Goal: Task Accomplishment & Management: Complete application form

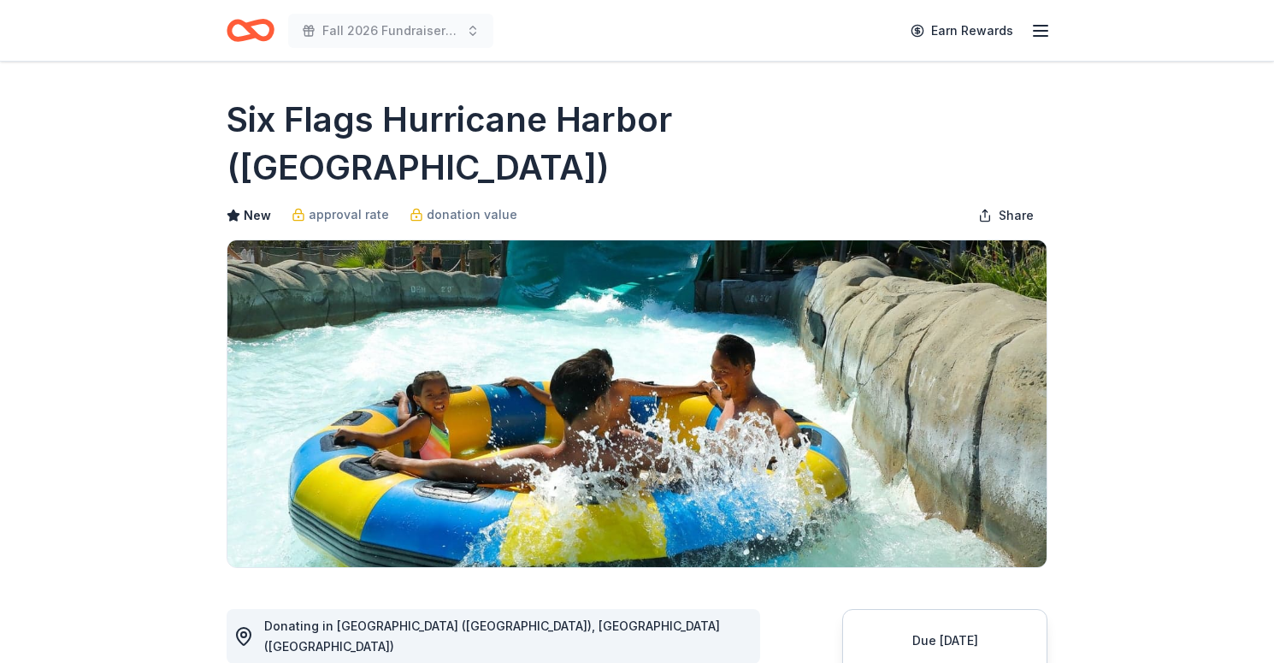
click at [940, 498] on div "Donor Program Requirements We've summarized the requirements for Six Flags Hurr…" at bounding box center [637, 331] width 1274 height 663
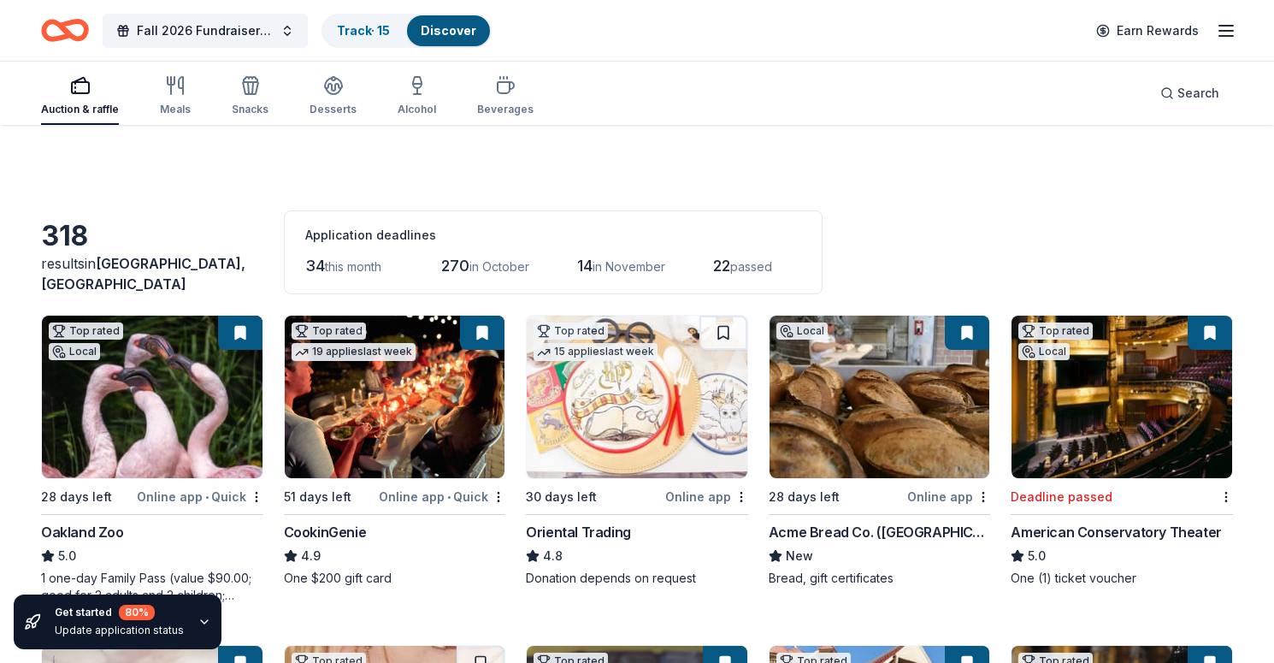
scroll to position [2089, 0]
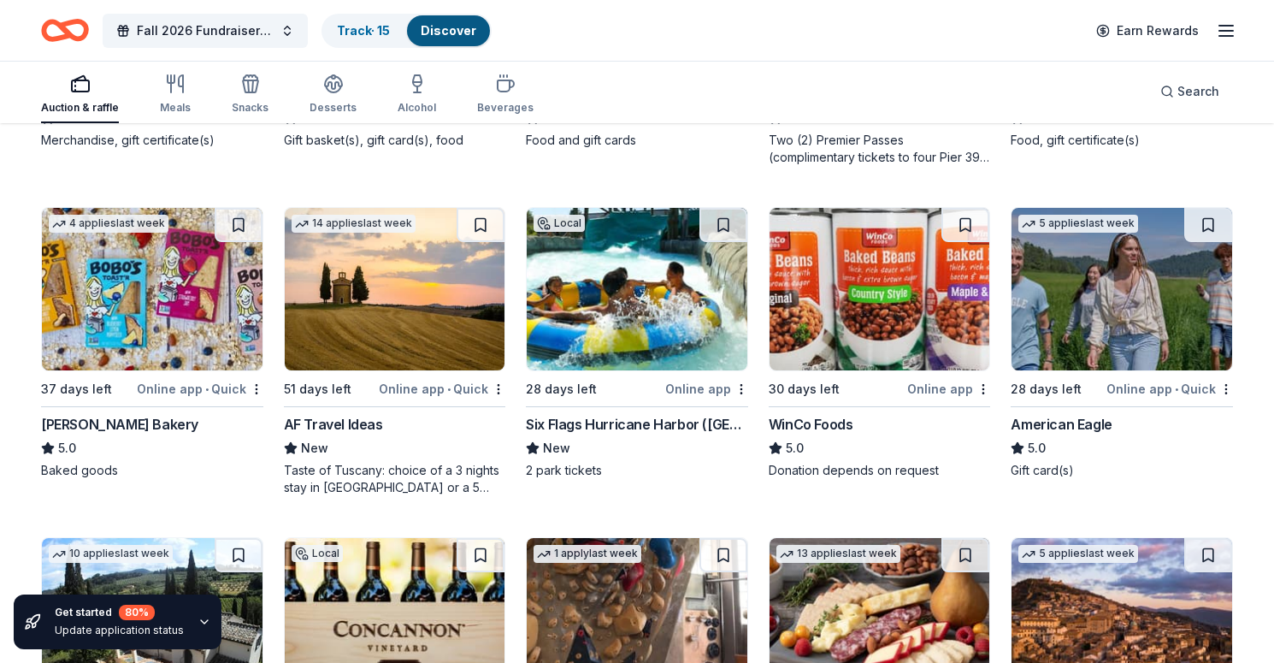
click at [575, 259] on img at bounding box center [637, 289] width 221 height 163
click at [1118, 287] on img at bounding box center [1122, 289] width 221 height 163
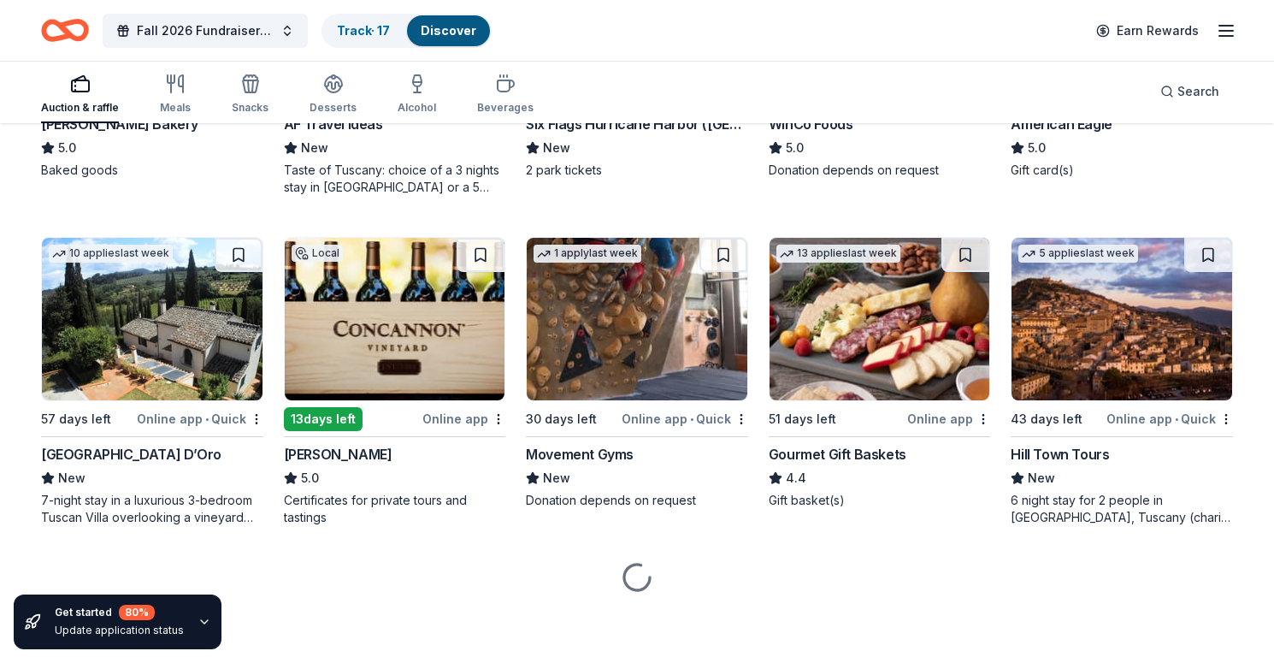
scroll to position [2389, 0]
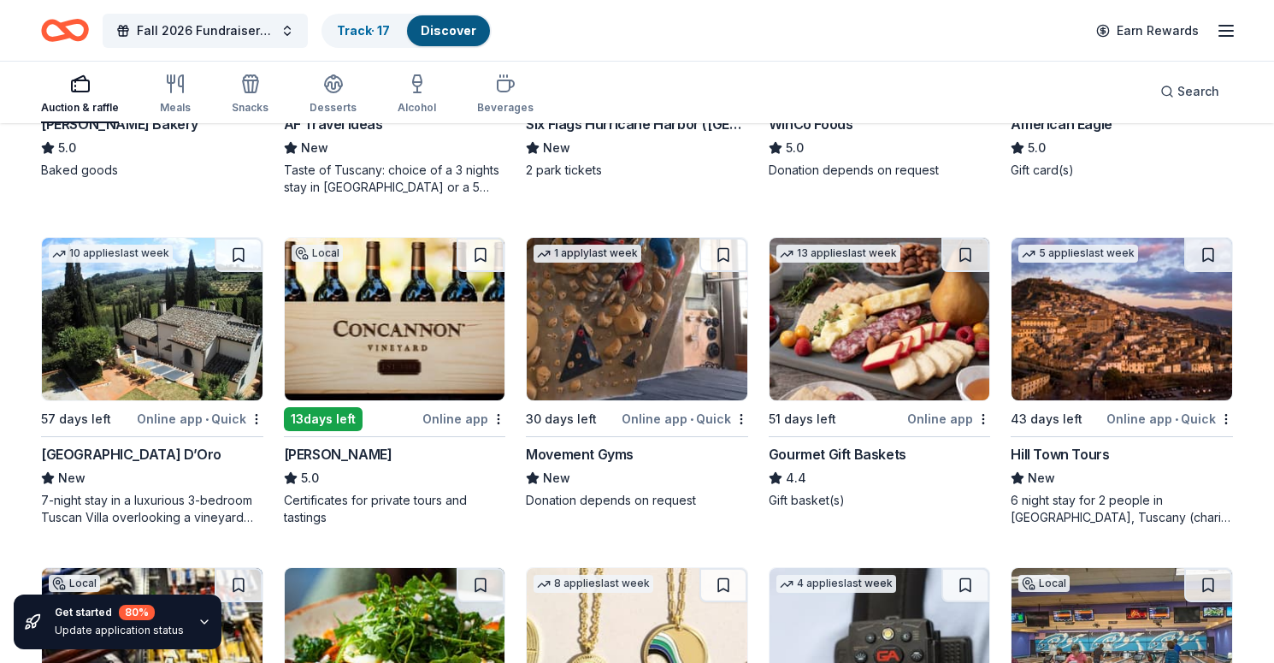
click at [431, 340] on img at bounding box center [395, 319] width 221 height 163
click at [913, 342] on img at bounding box center [880, 319] width 221 height 163
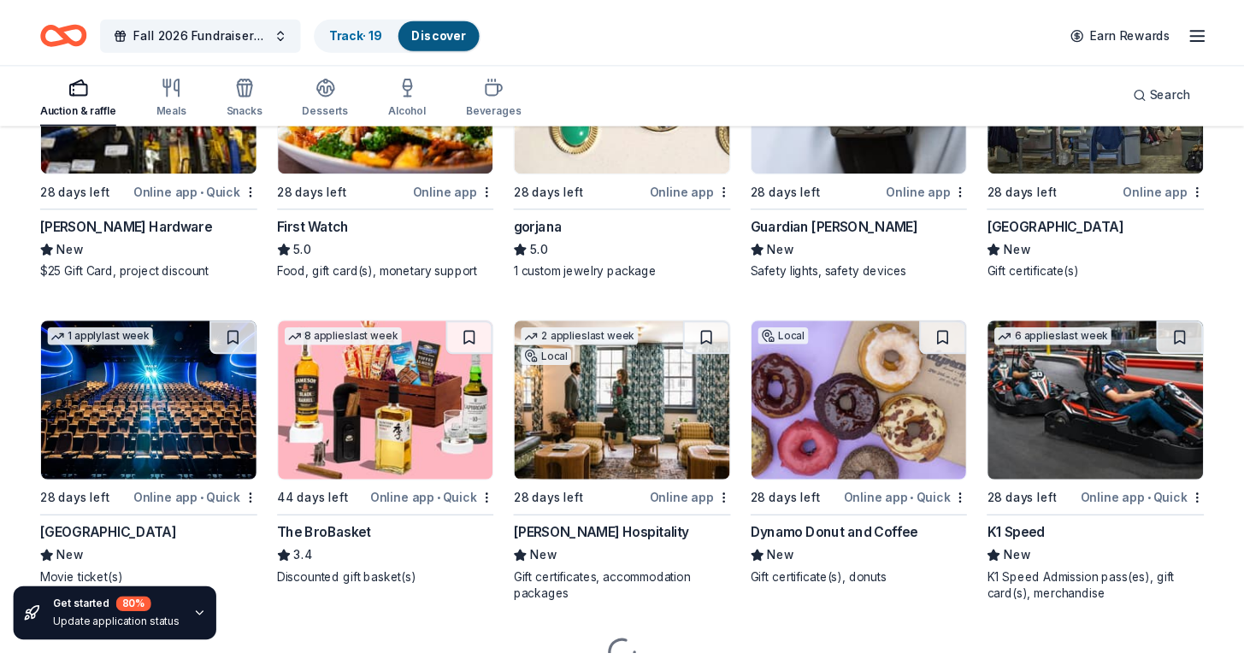
scroll to position [2875, 0]
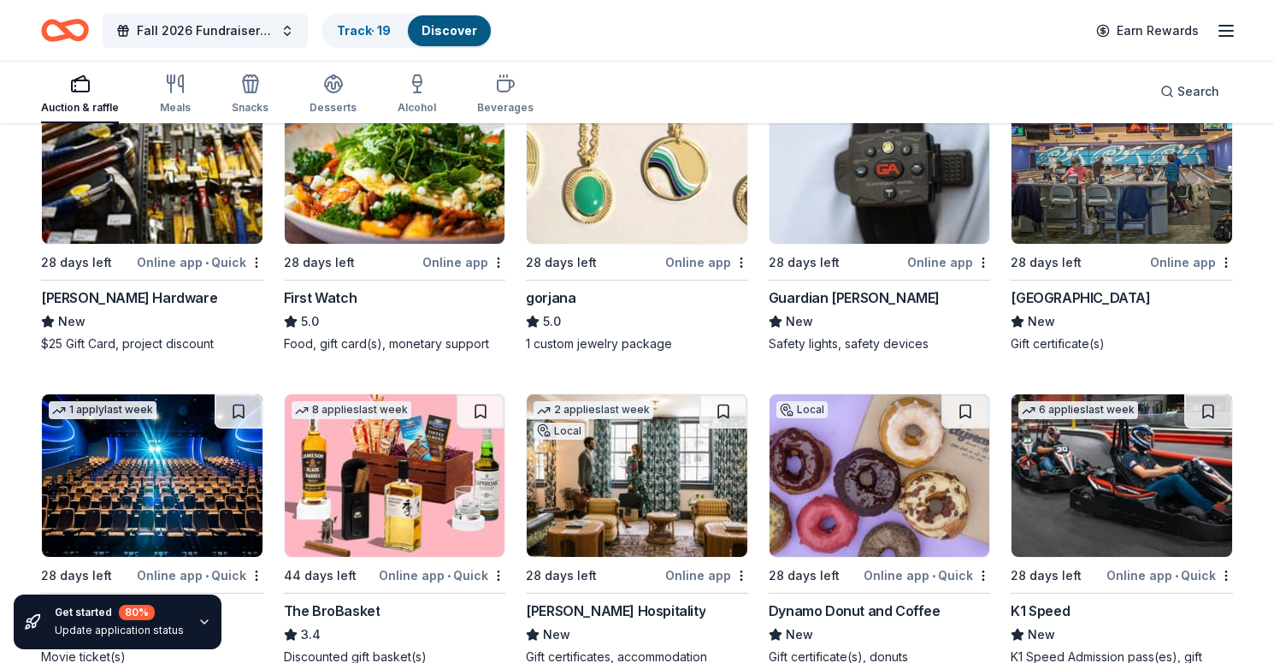
click at [1120, 191] on img at bounding box center [1122, 162] width 221 height 163
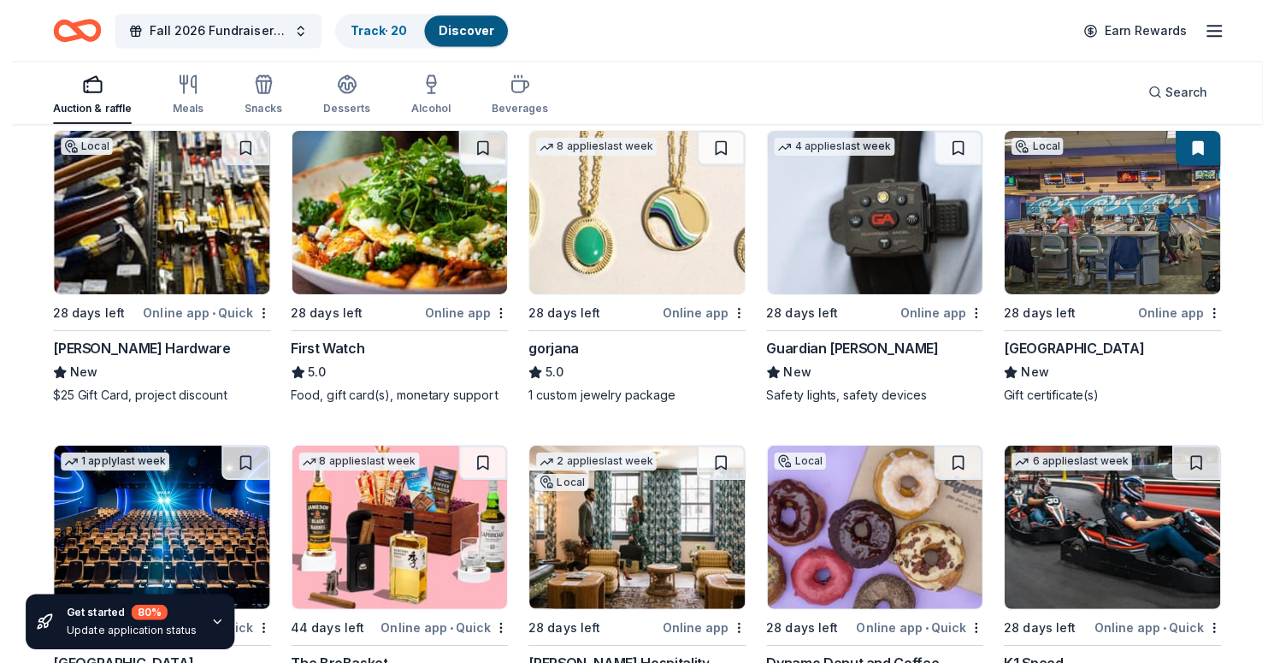
scroll to position [2816, 0]
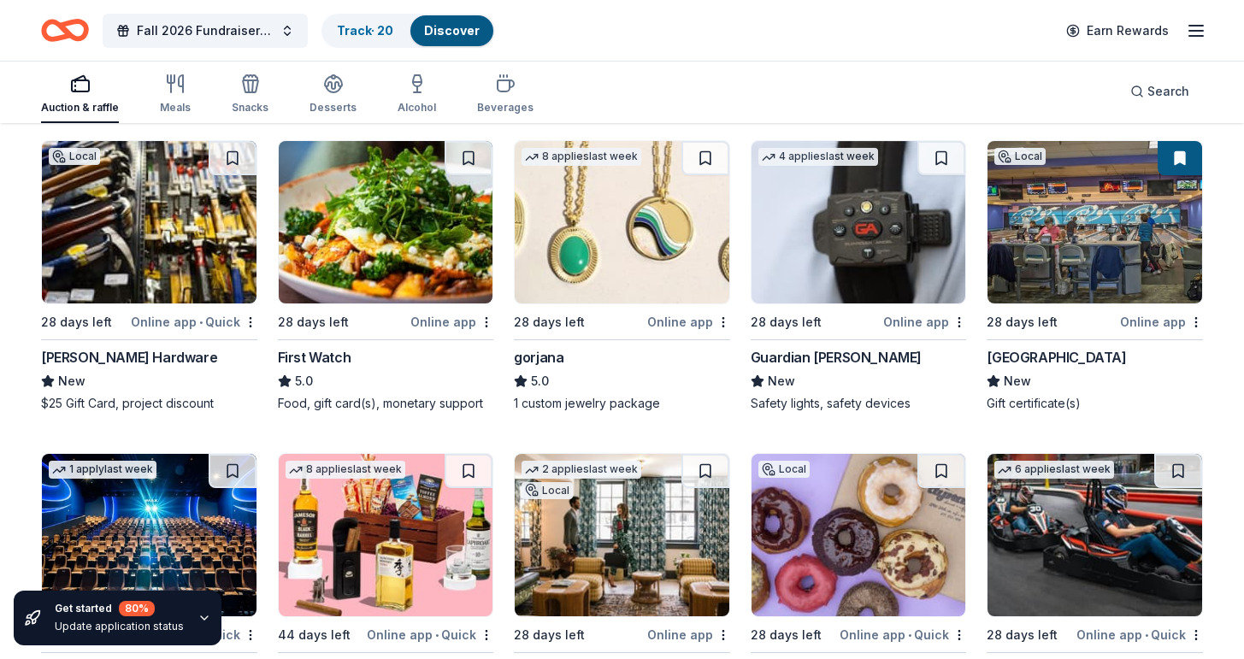
click at [152, 239] on img at bounding box center [149, 222] width 215 height 163
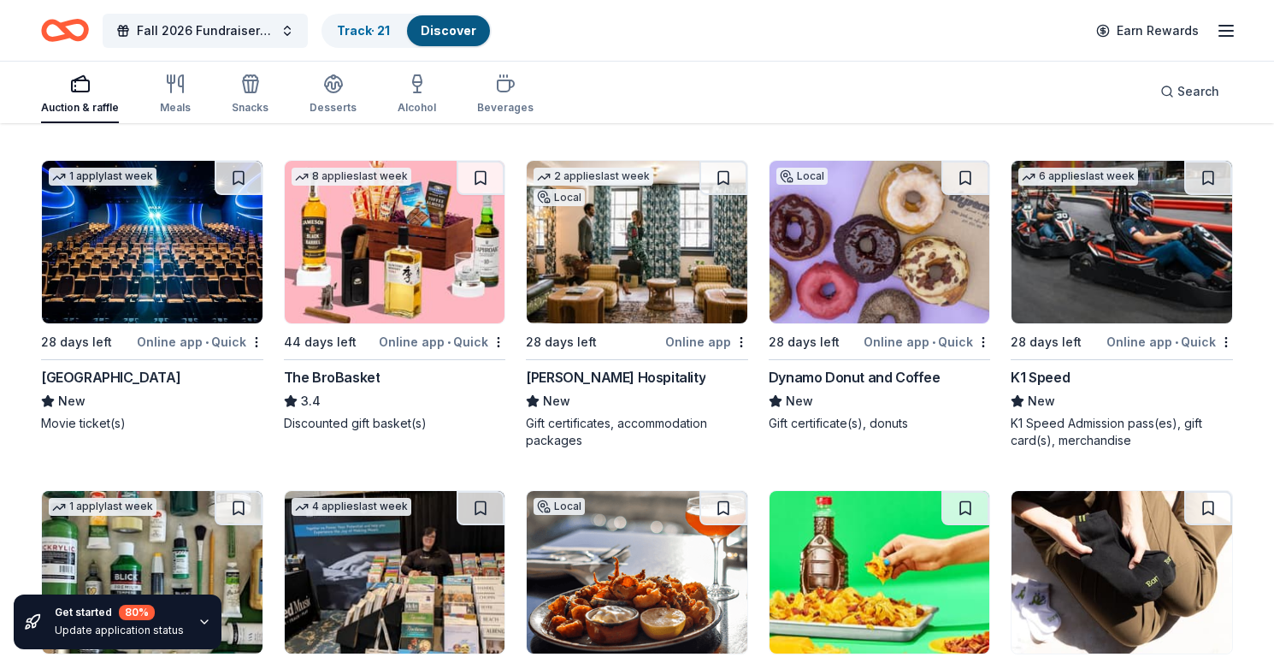
scroll to position [3110, 0]
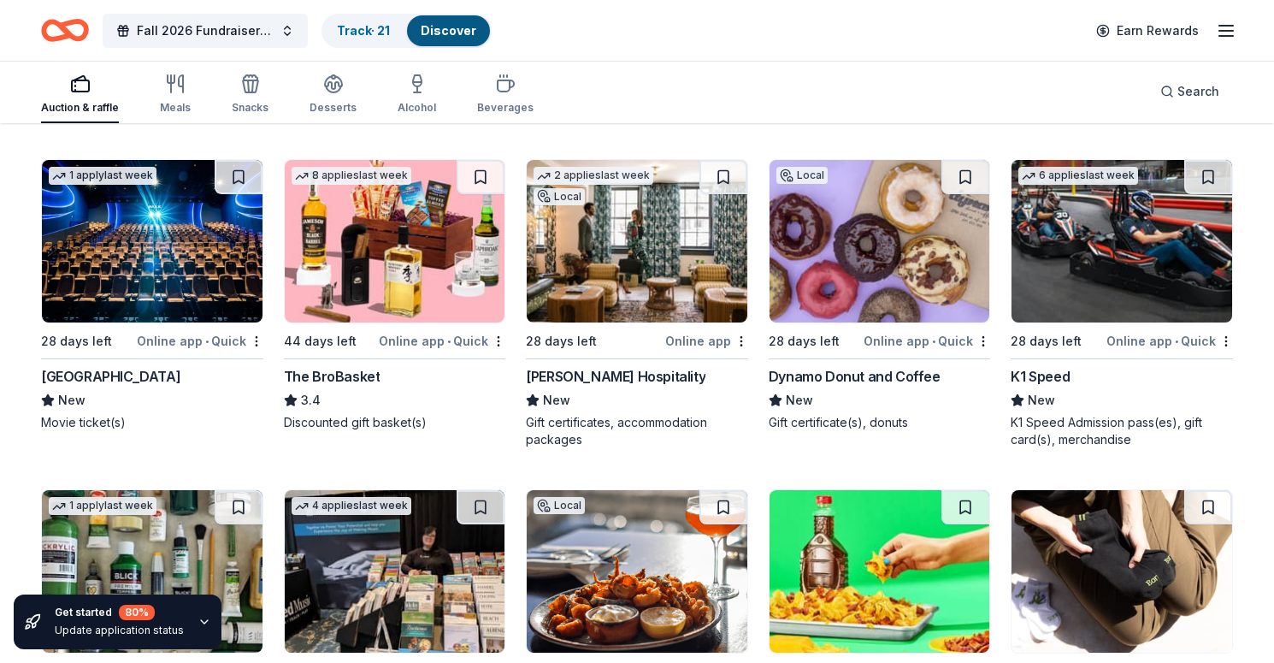
click at [1163, 249] on img at bounding box center [1122, 241] width 221 height 163
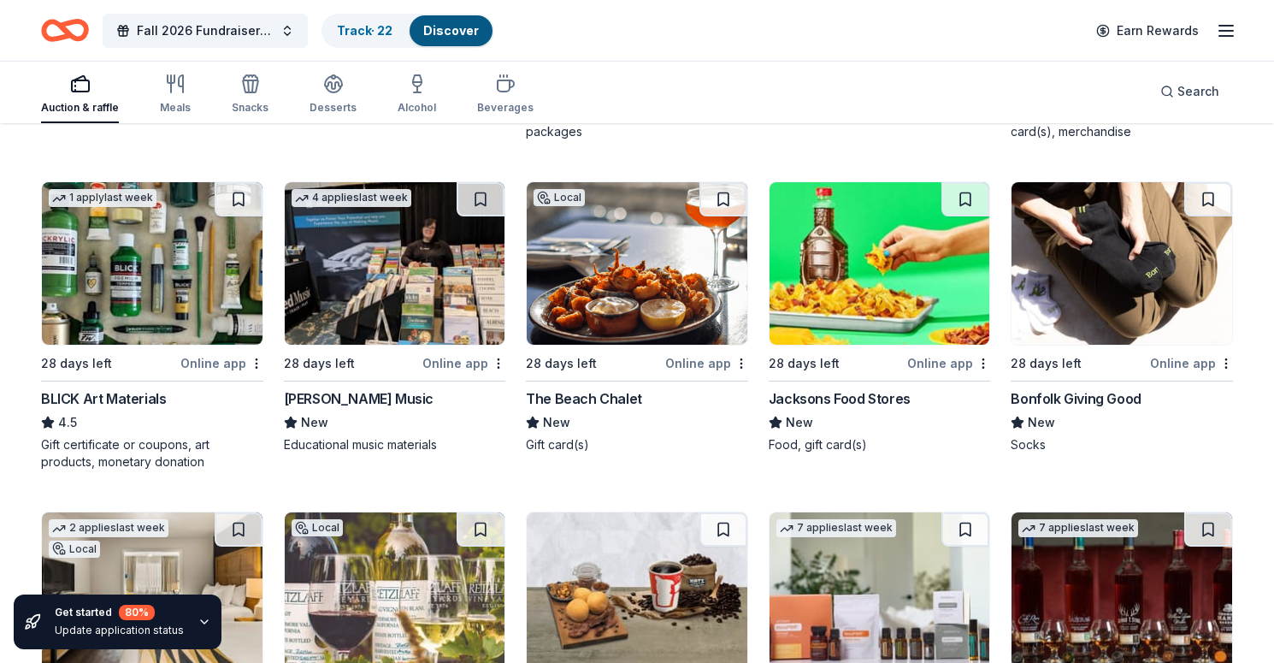
scroll to position [3420, 0]
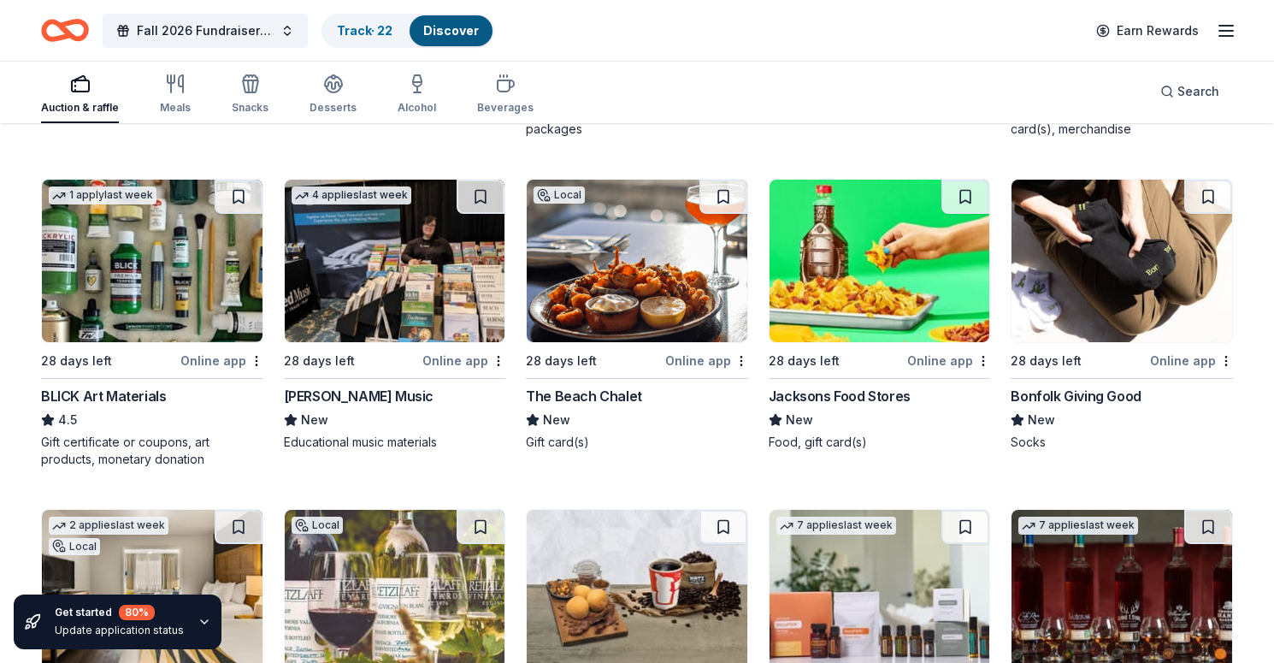
click at [643, 263] on img at bounding box center [637, 261] width 221 height 163
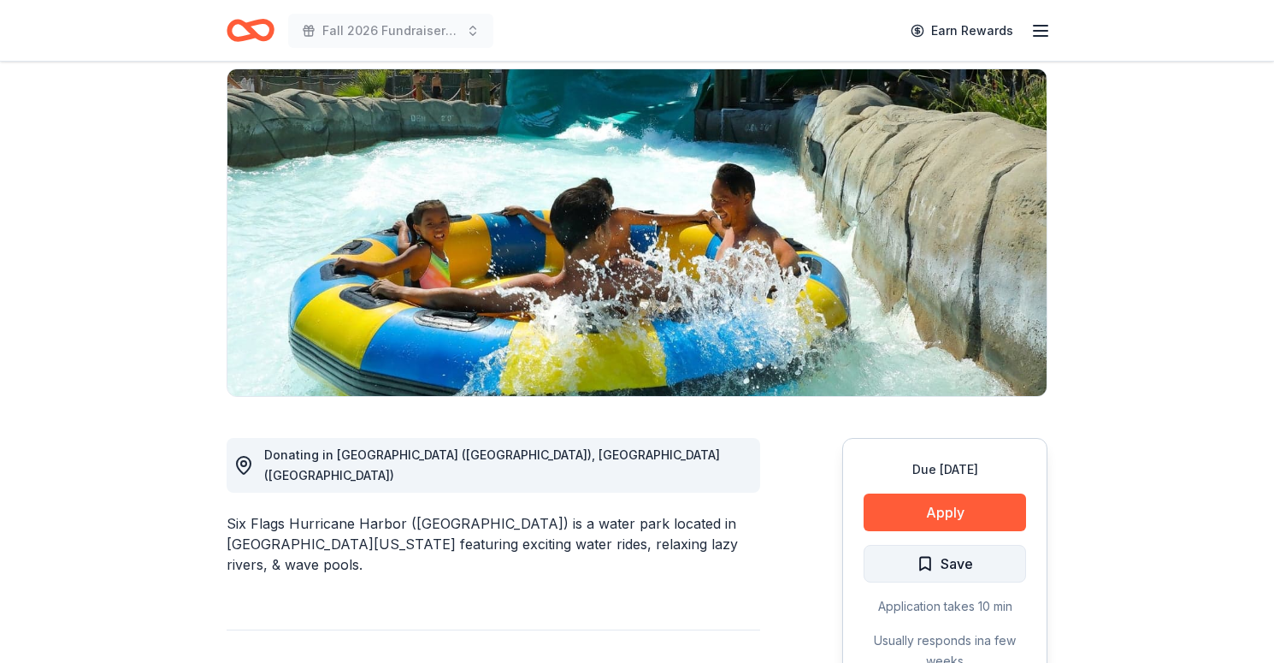
scroll to position [210, 0]
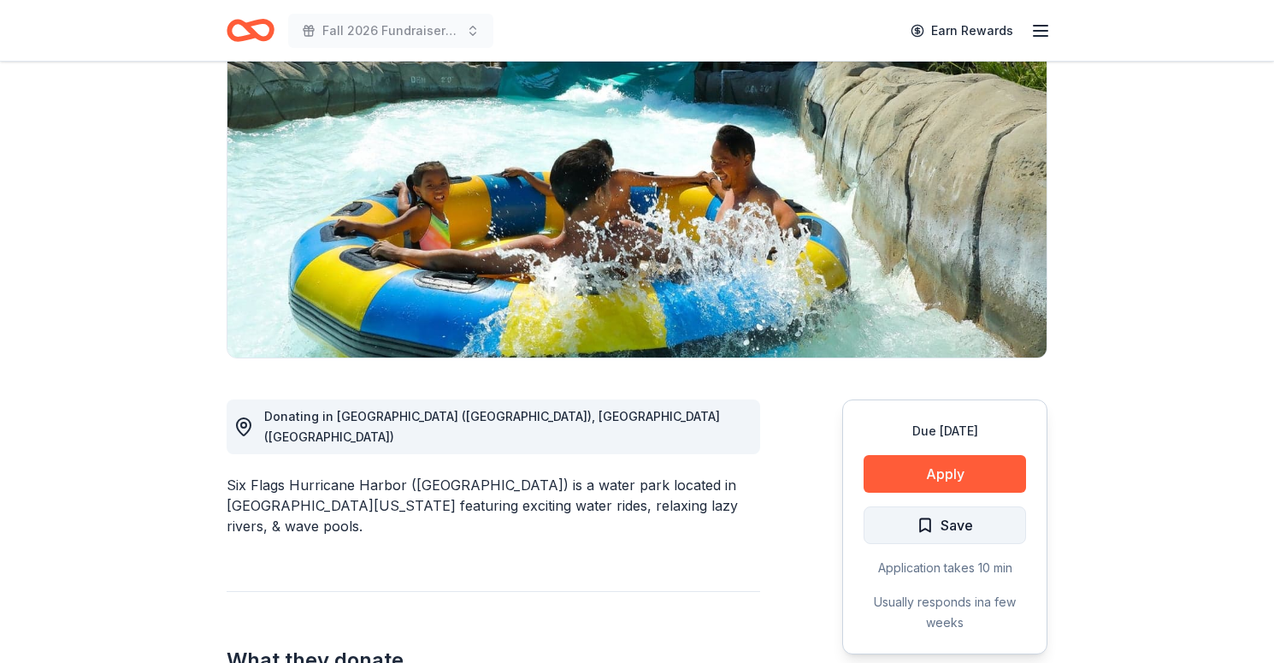
click at [942, 514] on span "Save" at bounding box center [957, 525] width 33 height 22
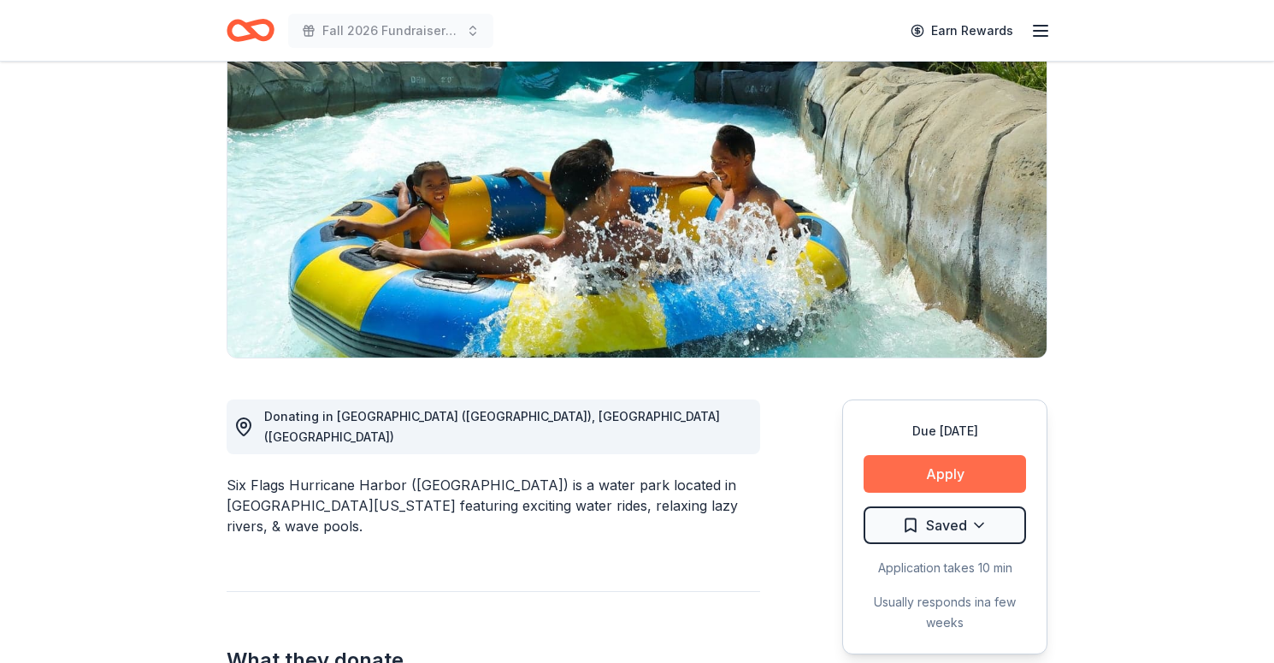
click at [966, 455] on button "Apply" at bounding box center [945, 474] width 163 height 38
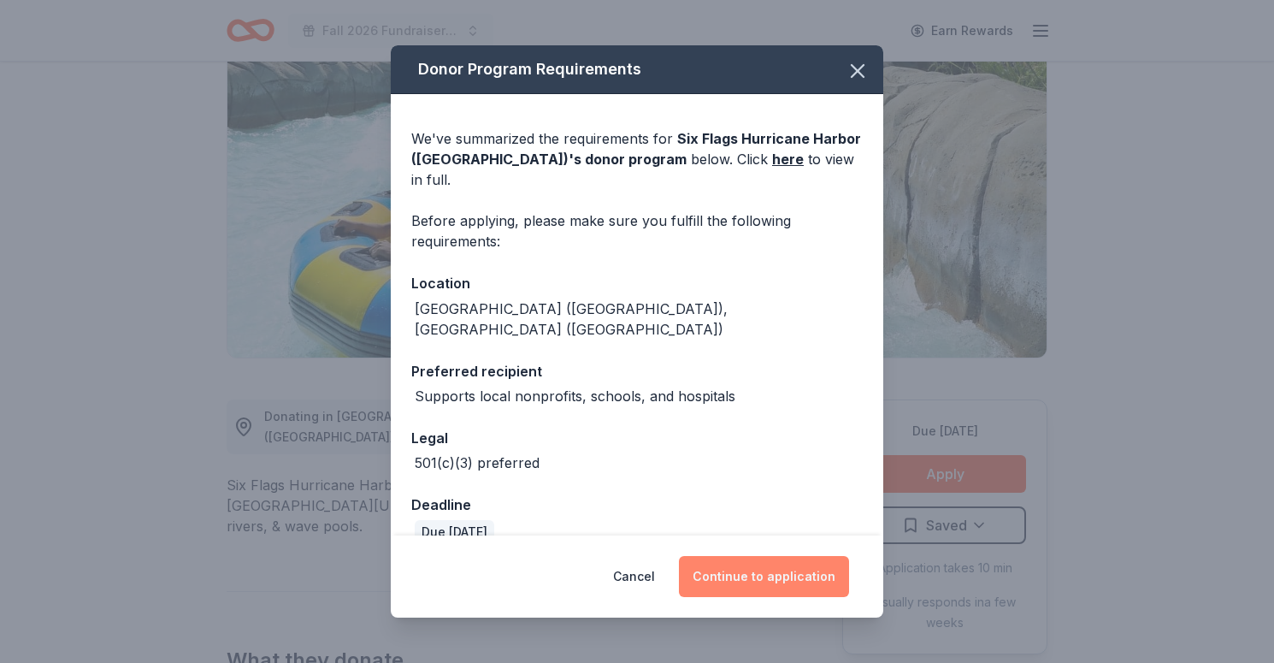
click at [811, 570] on button "Continue to application" at bounding box center [764, 576] width 170 height 41
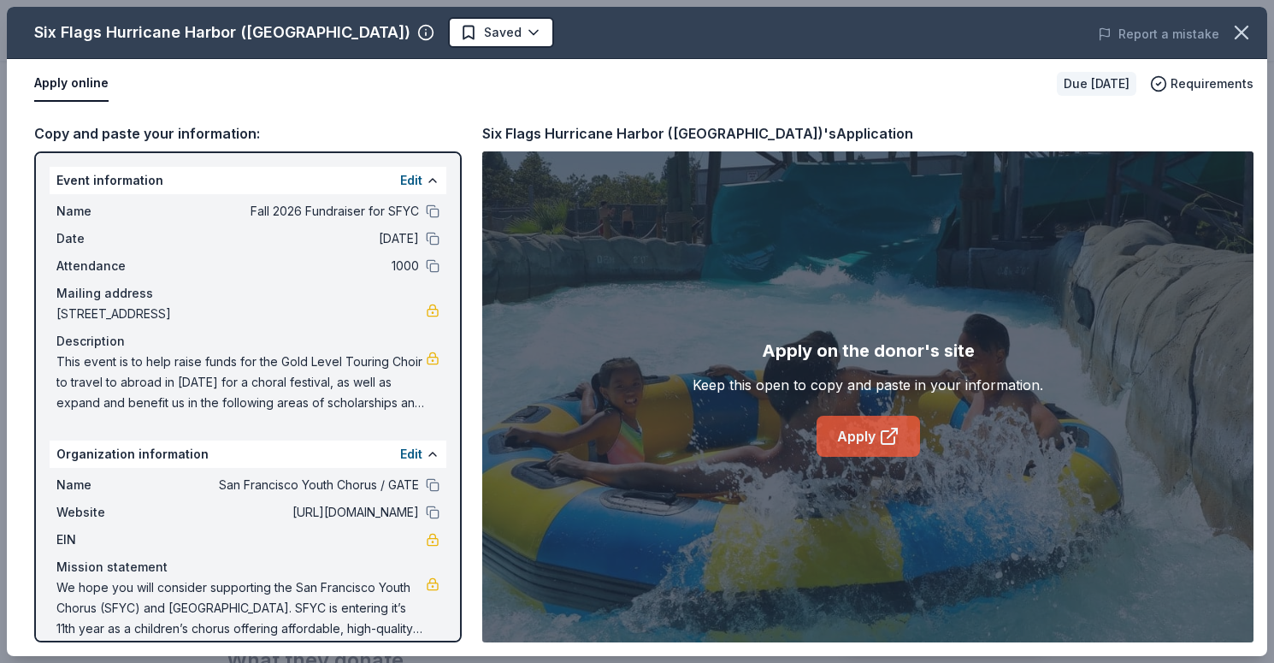
click at [870, 435] on link "Apply" at bounding box center [868, 436] width 103 height 41
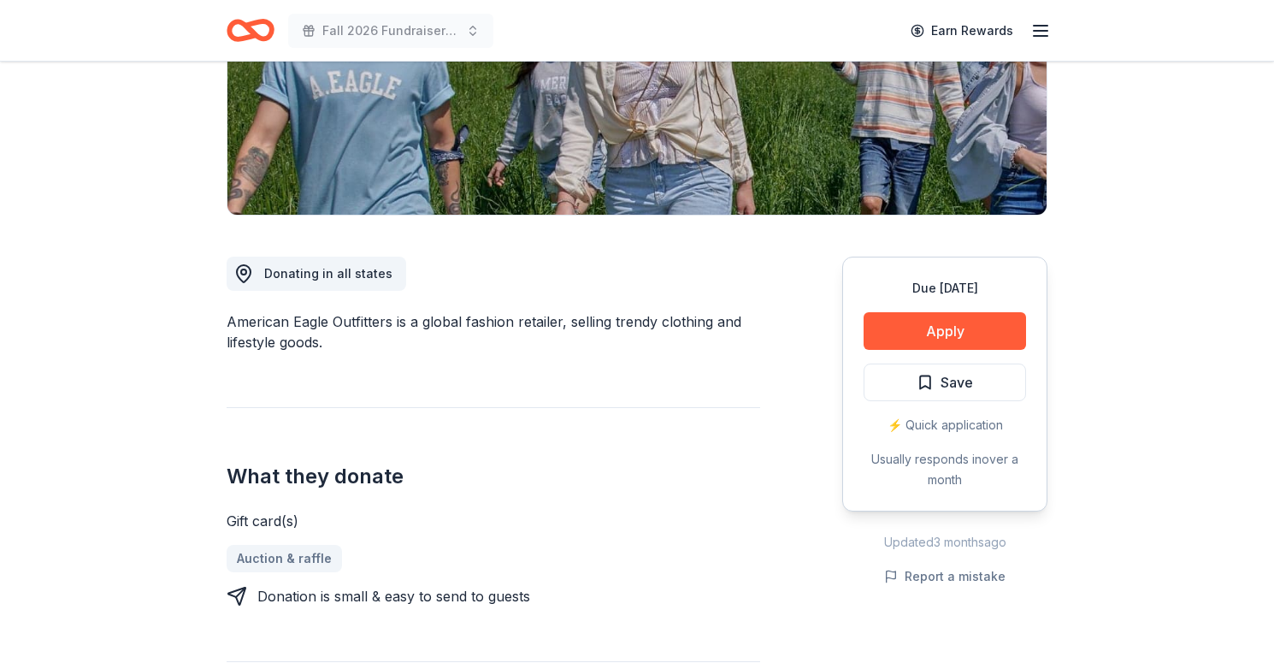
scroll to position [324, 0]
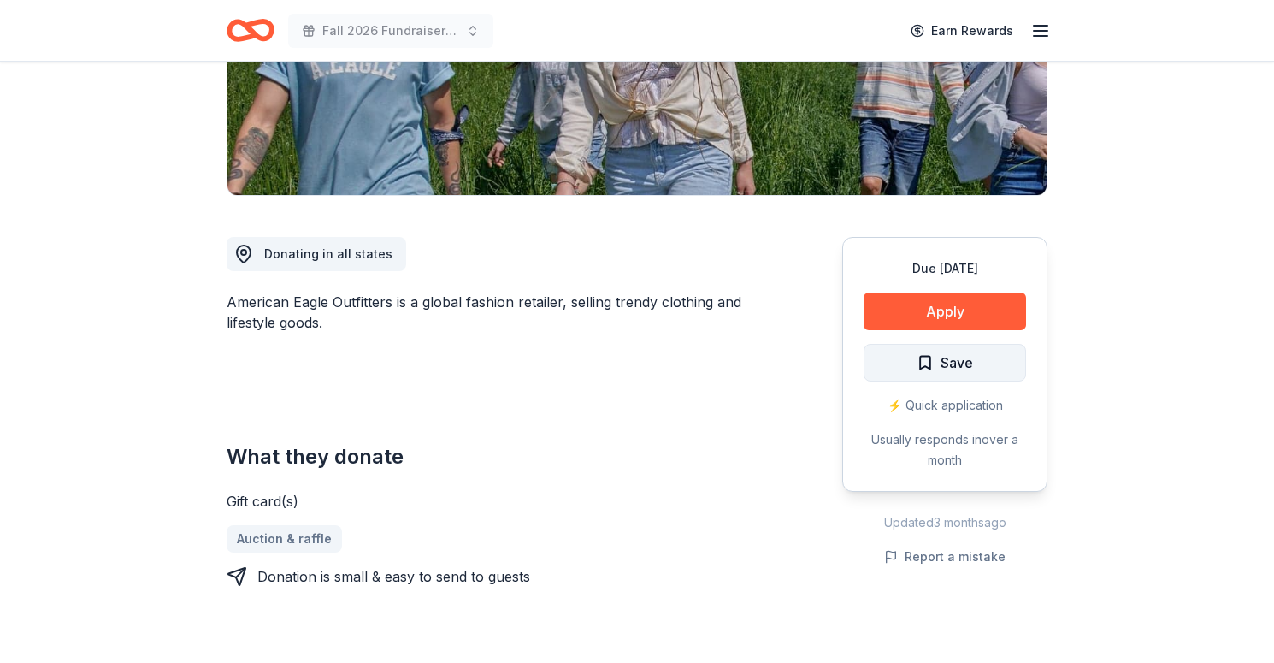
click at [956, 372] on span "Save" at bounding box center [957, 363] width 33 height 22
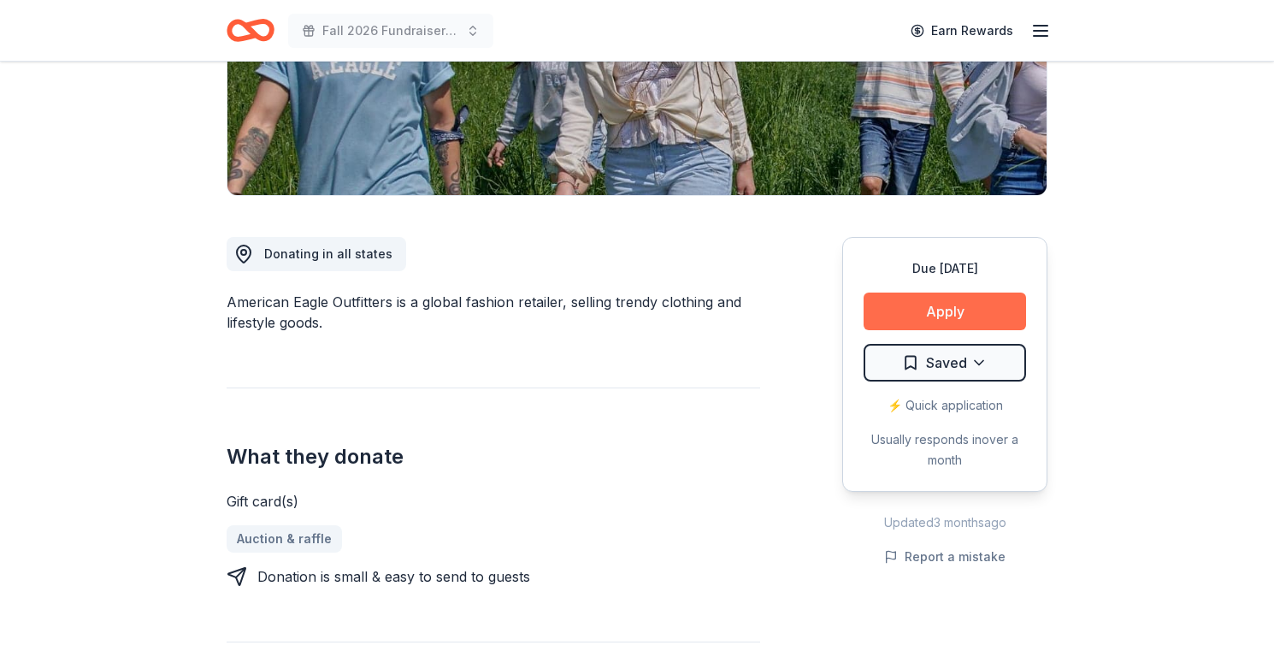
click at [970, 311] on button "Apply" at bounding box center [945, 312] width 163 height 38
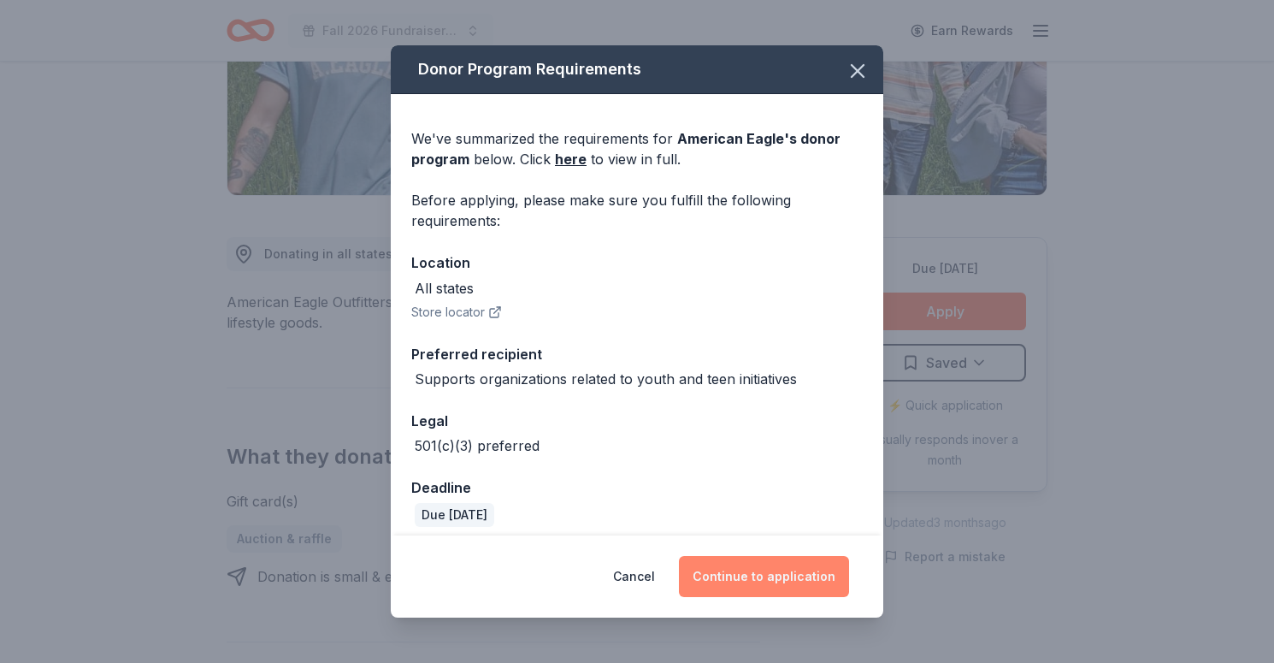
click at [807, 580] on button "Continue to application" at bounding box center [764, 576] width 170 height 41
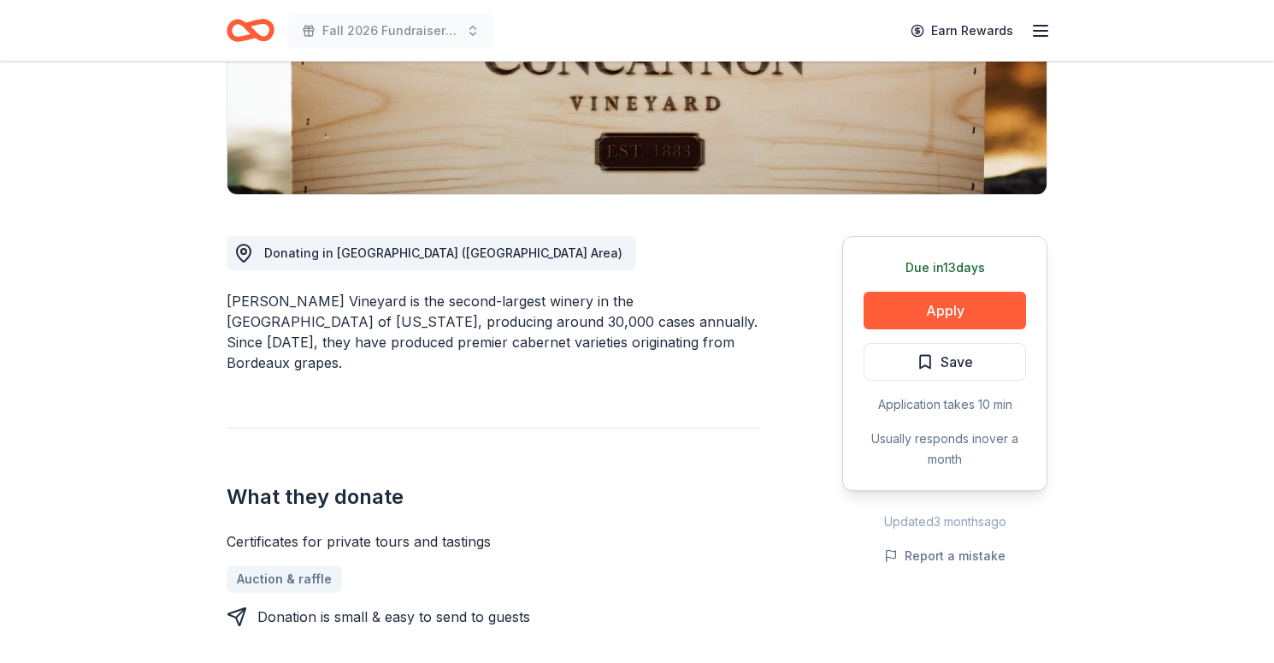
scroll to position [320, 0]
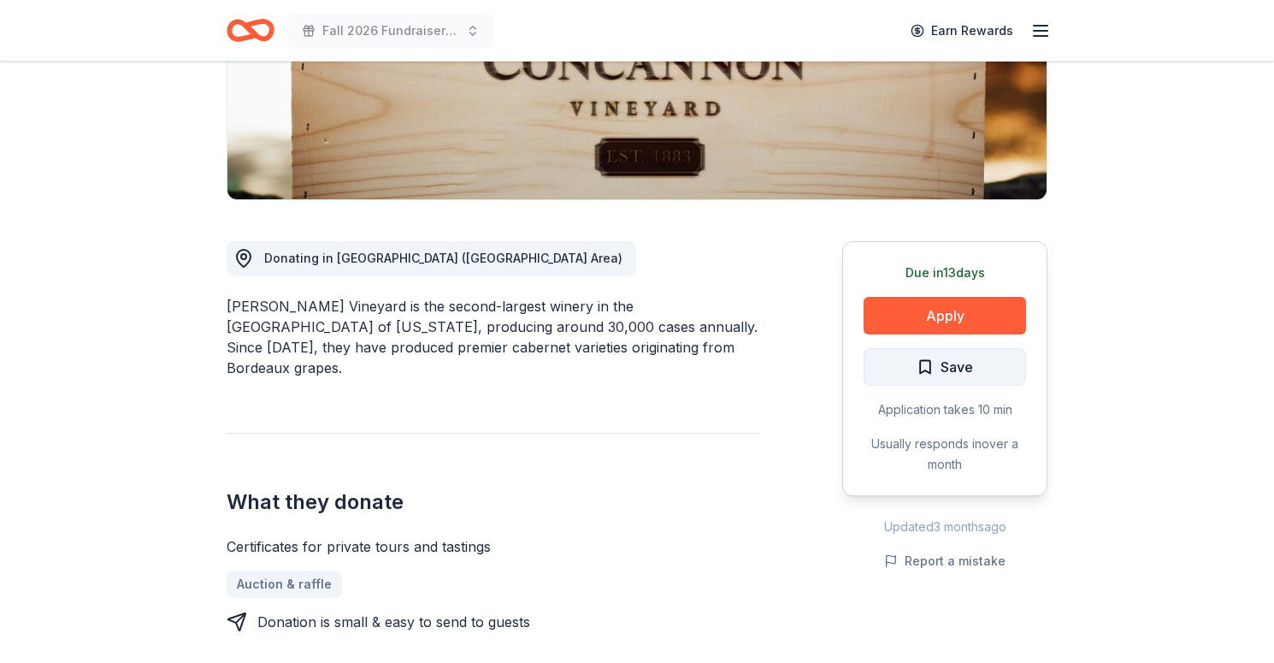
click at [953, 376] on span "Save" at bounding box center [957, 367] width 33 height 22
click at [984, 313] on button "Apply" at bounding box center [945, 316] width 163 height 38
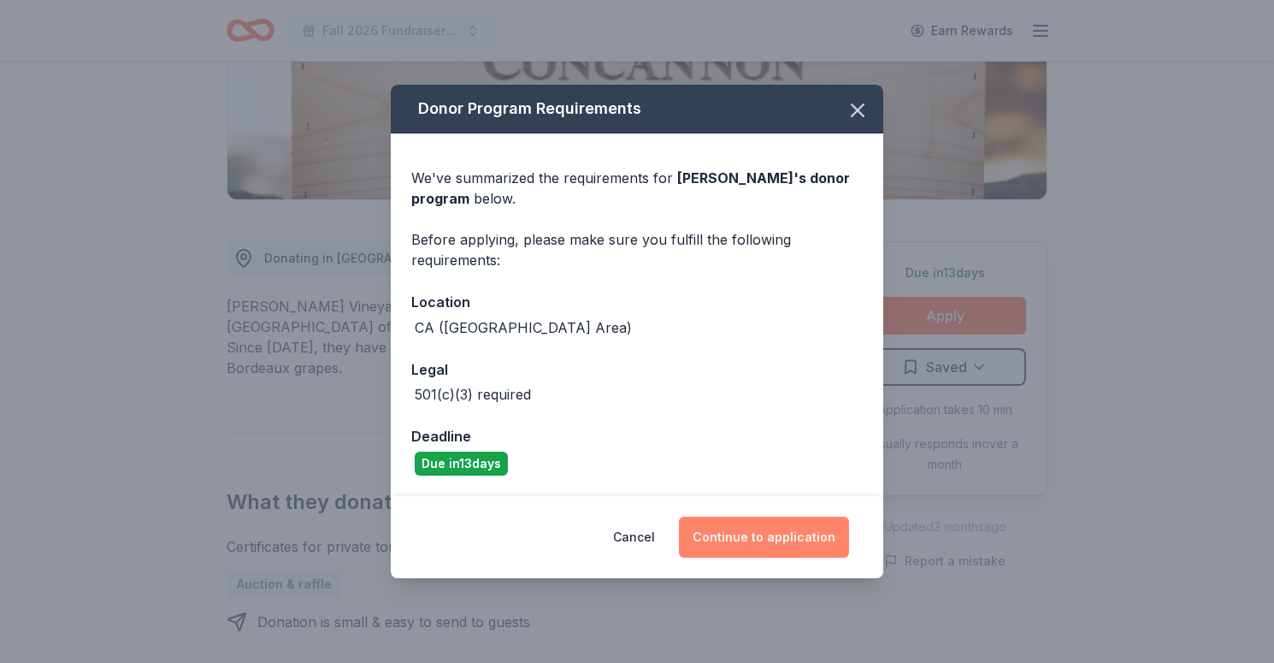
click at [796, 524] on button "Continue to application" at bounding box center [764, 537] width 170 height 41
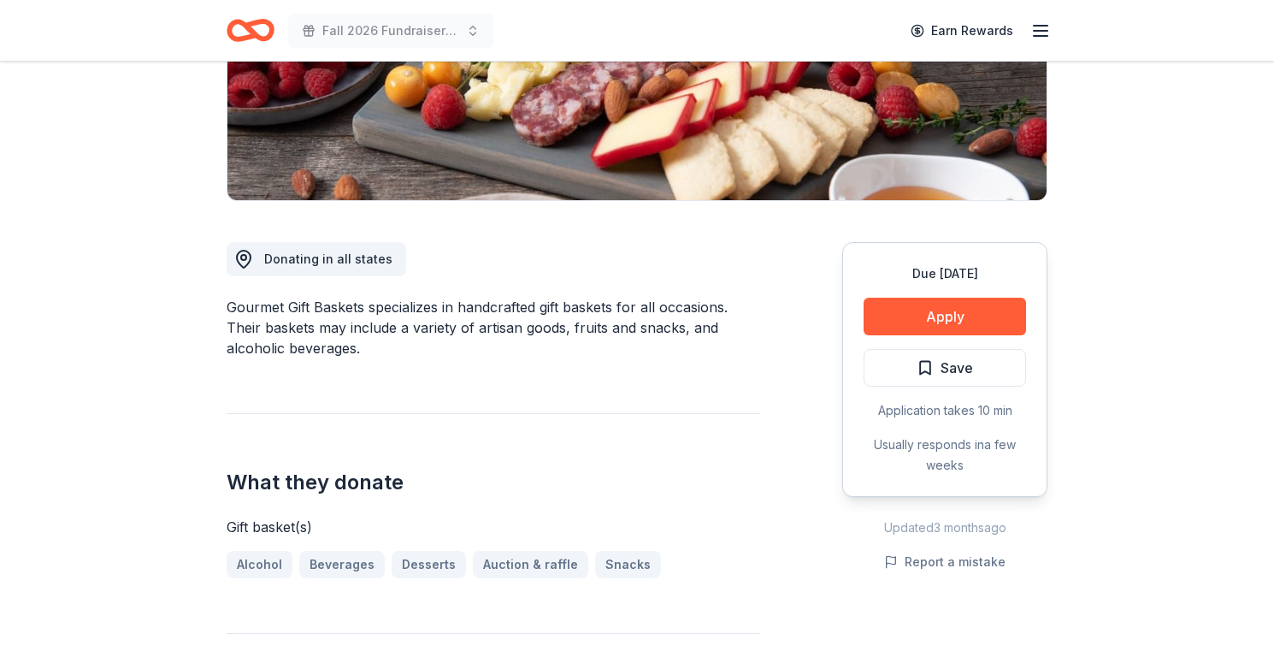
scroll to position [294, 0]
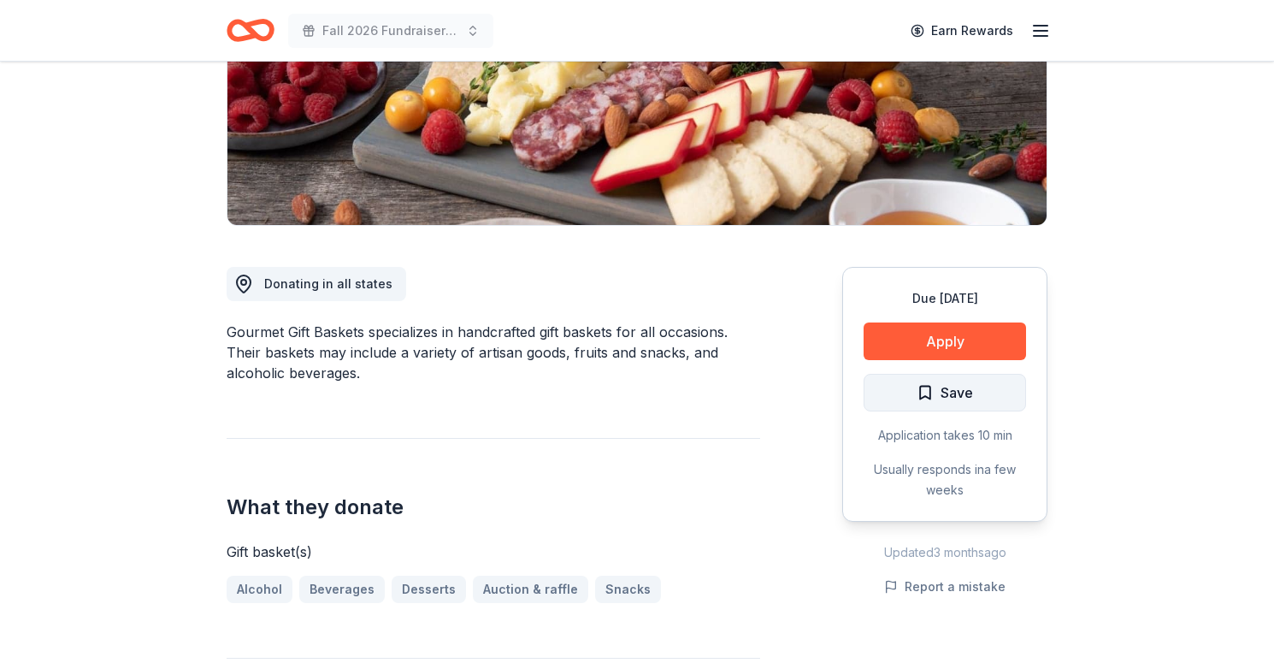
click at [931, 402] on span "Save" at bounding box center [945, 392] width 56 height 22
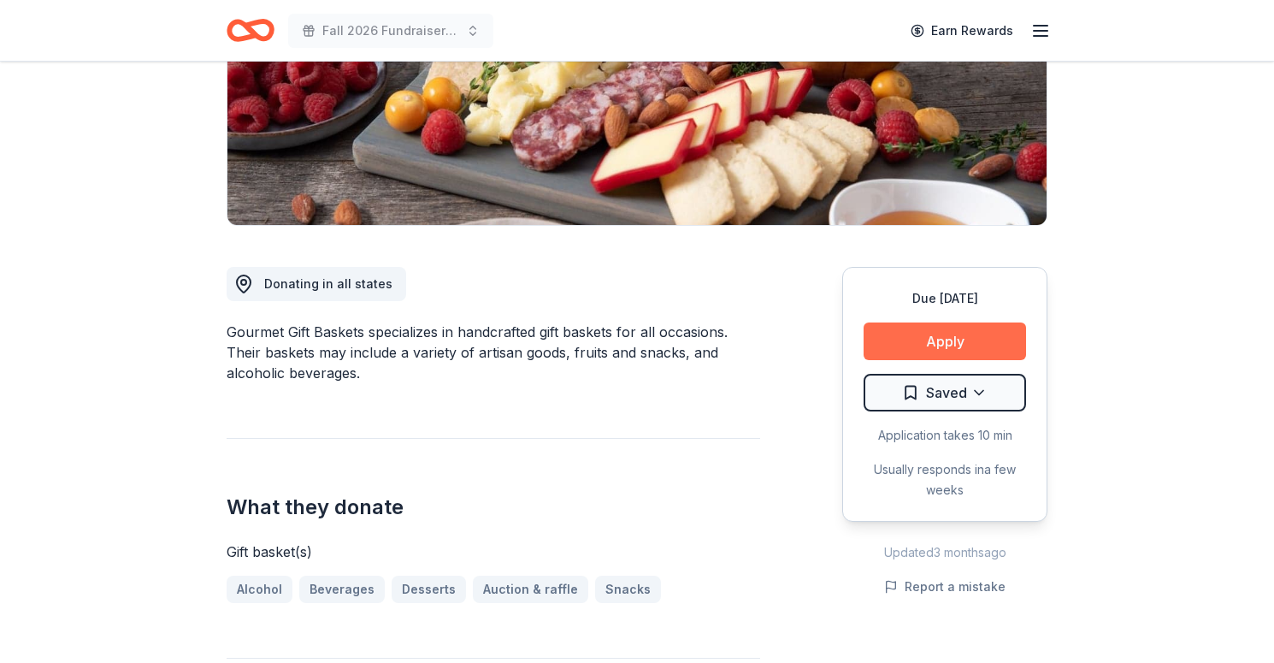
click at [977, 337] on button "Apply" at bounding box center [945, 341] width 163 height 38
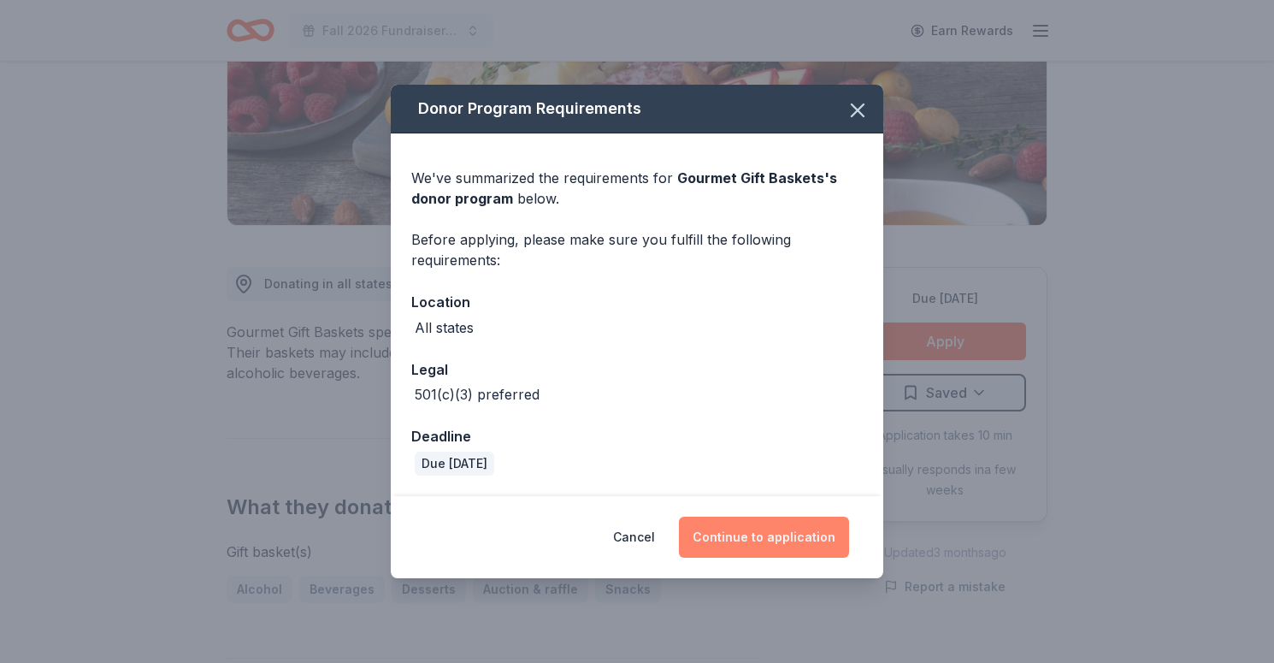
click at [772, 542] on button "Continue to application" at bounding box center [764, 537] width 170 height 41
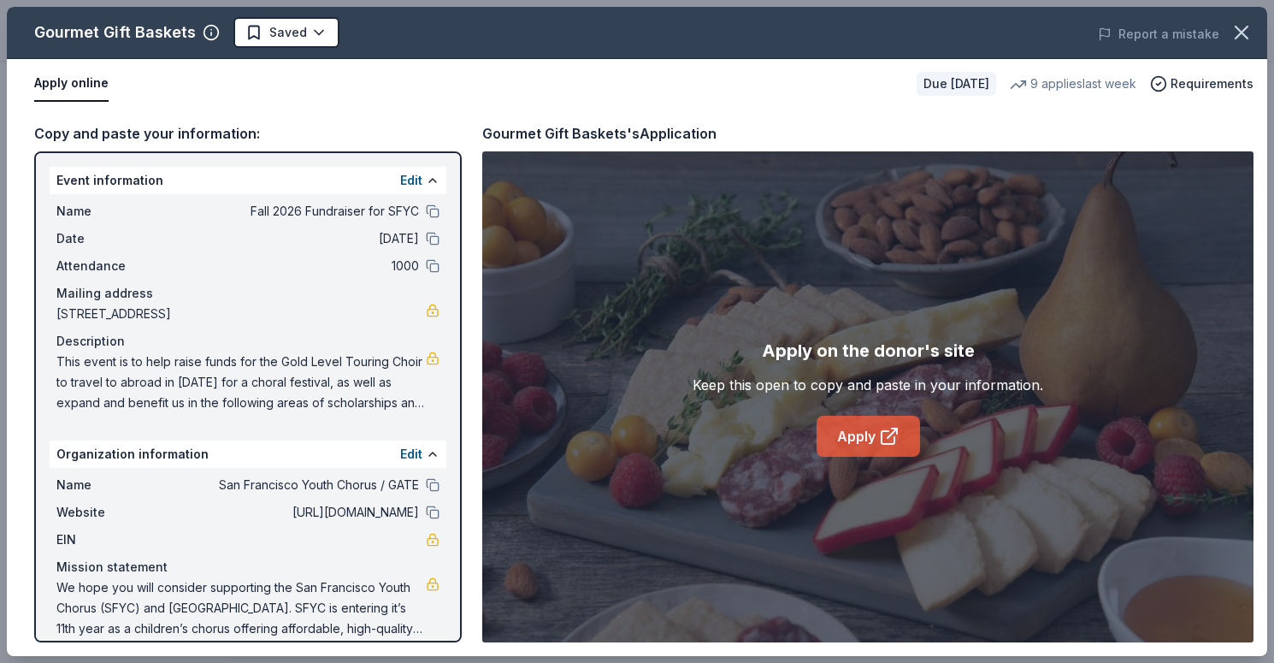
click at [859, 439] on link "Apply" at bounding box center [868, 436] width 103 height 41
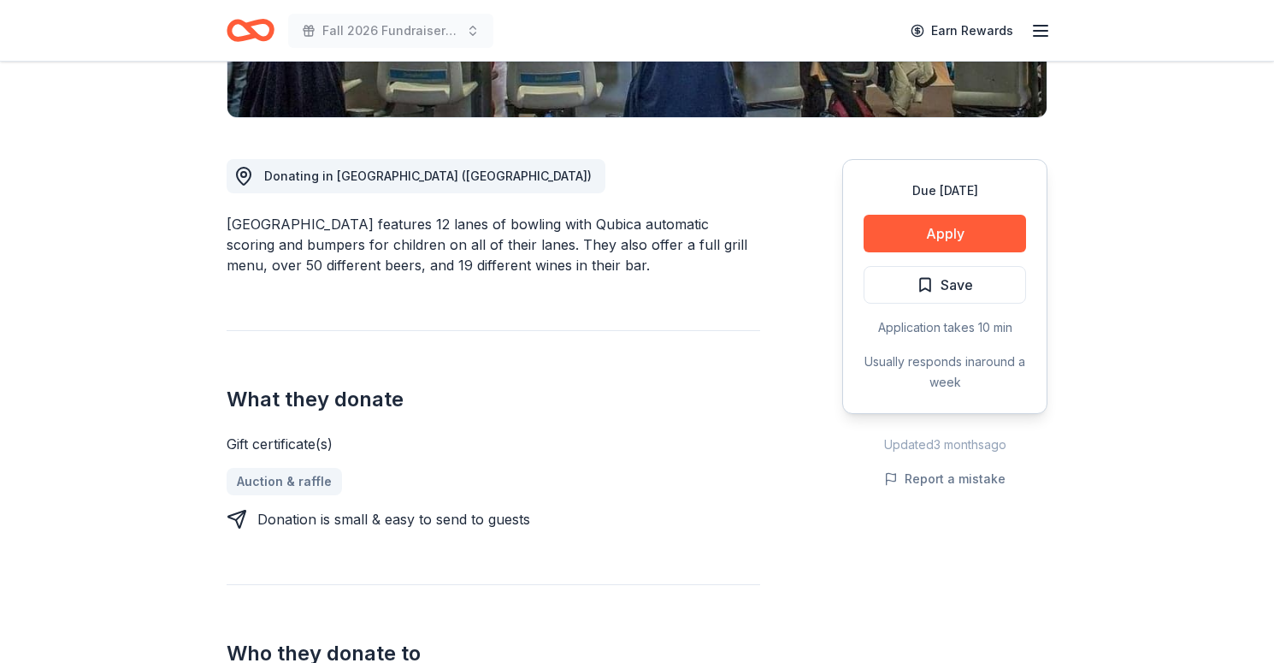
scroll to position [409, 0]
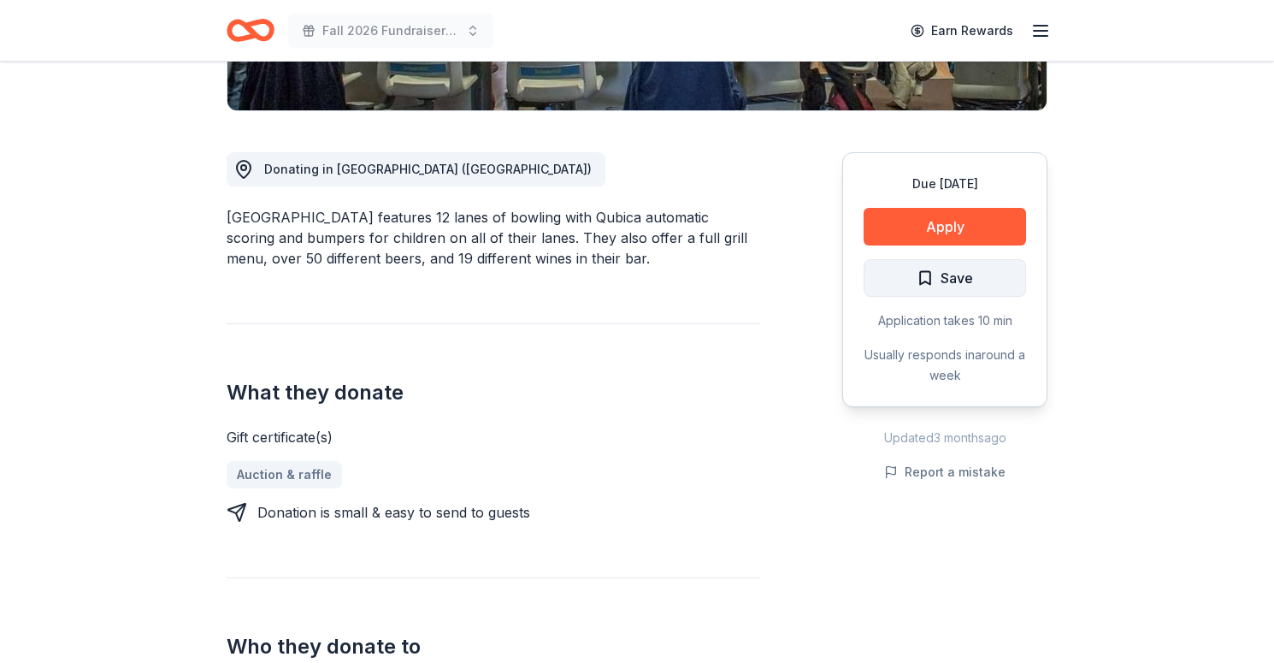
click at [971, 269] on span "Save" at bounding box center [957, 278] width 33 height 22
click at [959, 211] on button "Apply" at bounding box center [945, 227] width 163 height 38
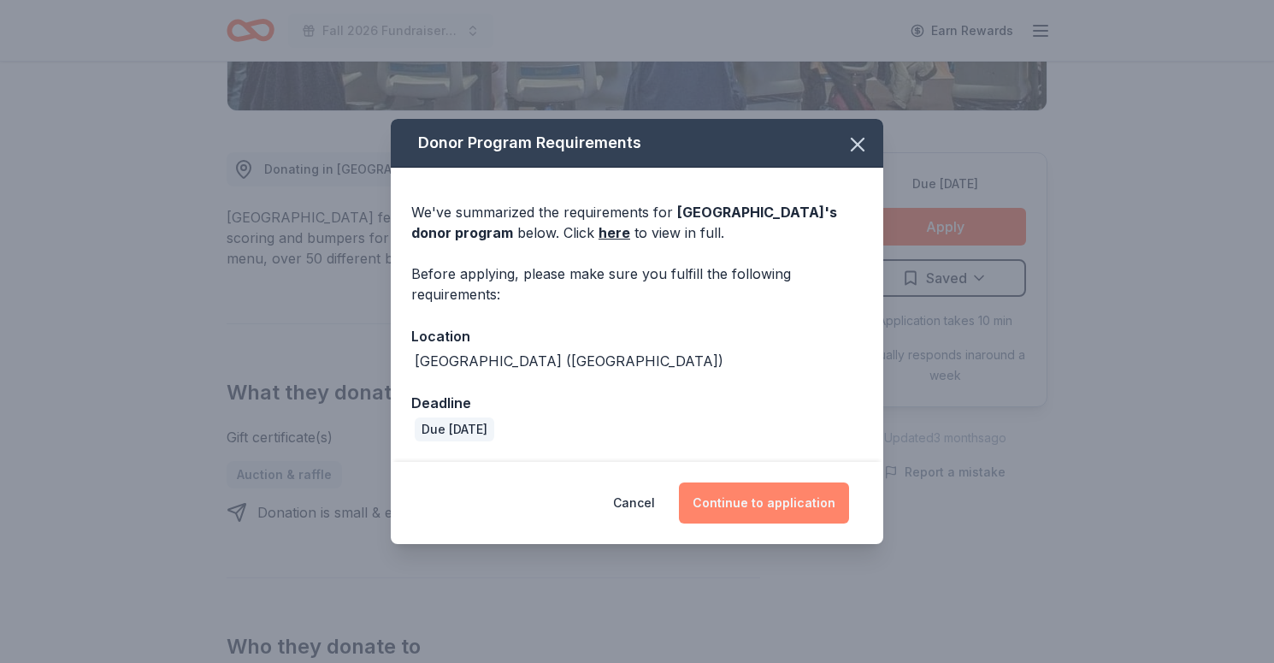
click at [782, 508] on button "Continue to application" at bounding box center [764, 502] width 170 height 41
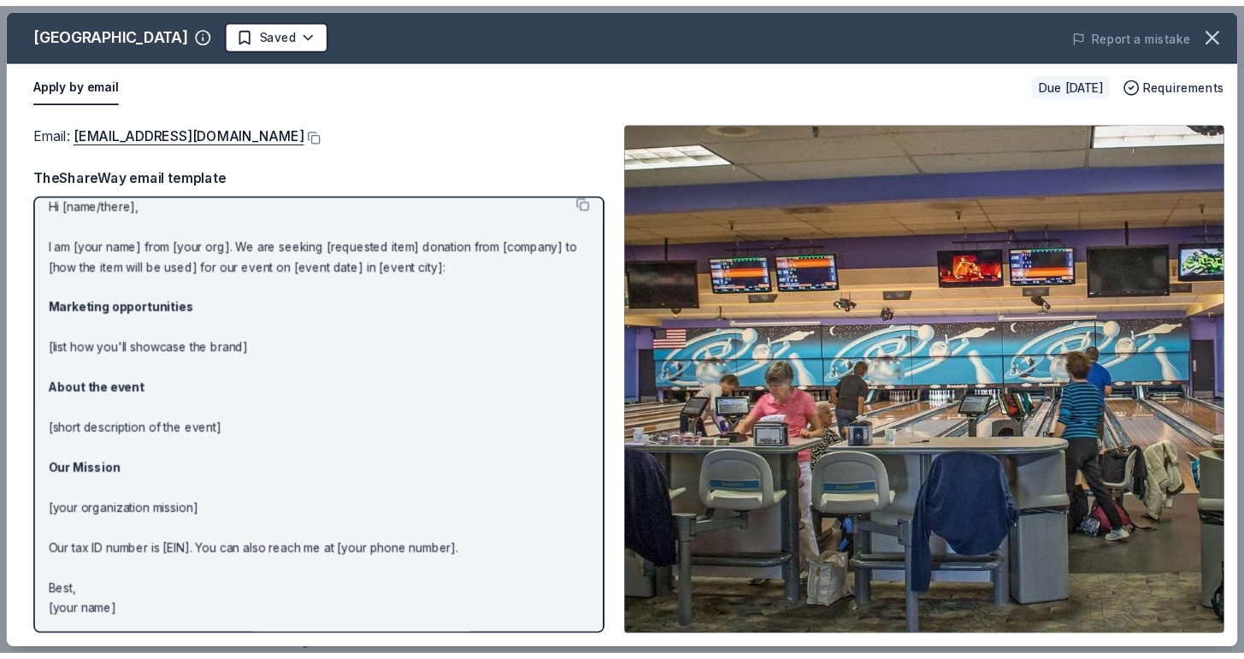
scroll to position [14, 0]
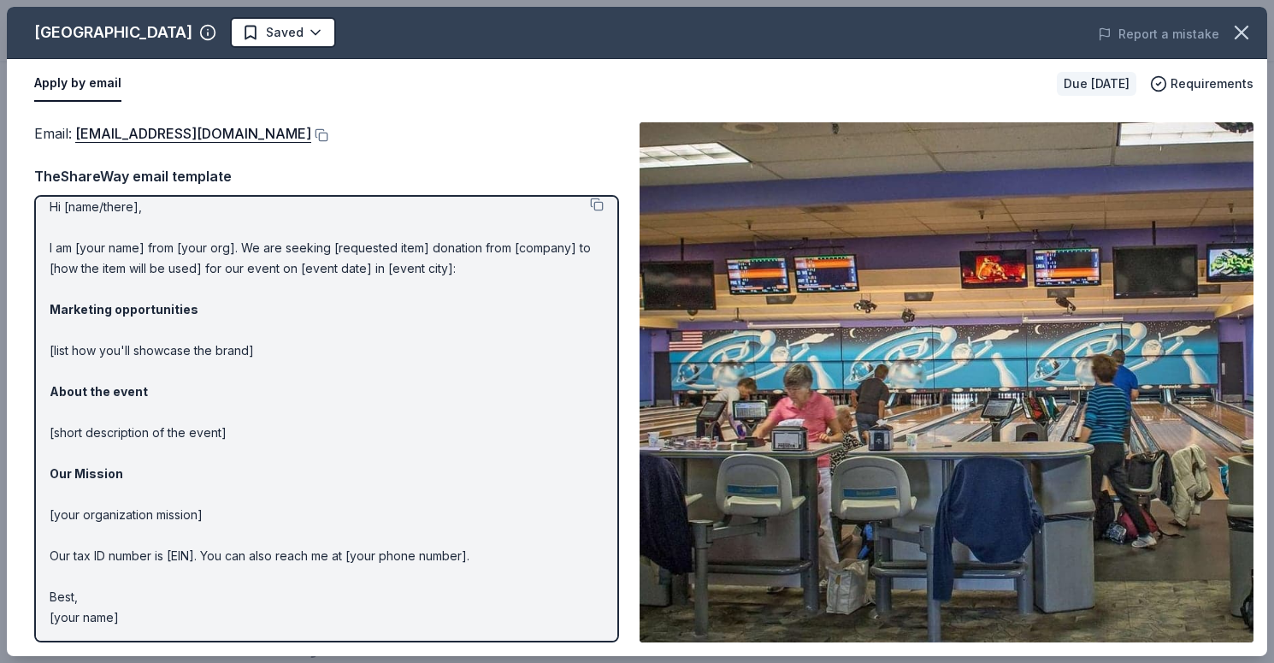
click at [951, 427] on img at bounding box center [947, 382] width 614 height 520
click at [599, 203] on button at bounding box center [597, 205] width 14 height 14
drag, startPoint x: 273, startPoint y: 140, endPoint x: 86, endPoint y: 137, distance: 186.5
click at [86, 137] on div "Email : donations@presidiobowl.com" at bounding box center [326, 133] width 585 height 22
click at [311, 134] on button at bounding box center [319, 135] width 17 height 14
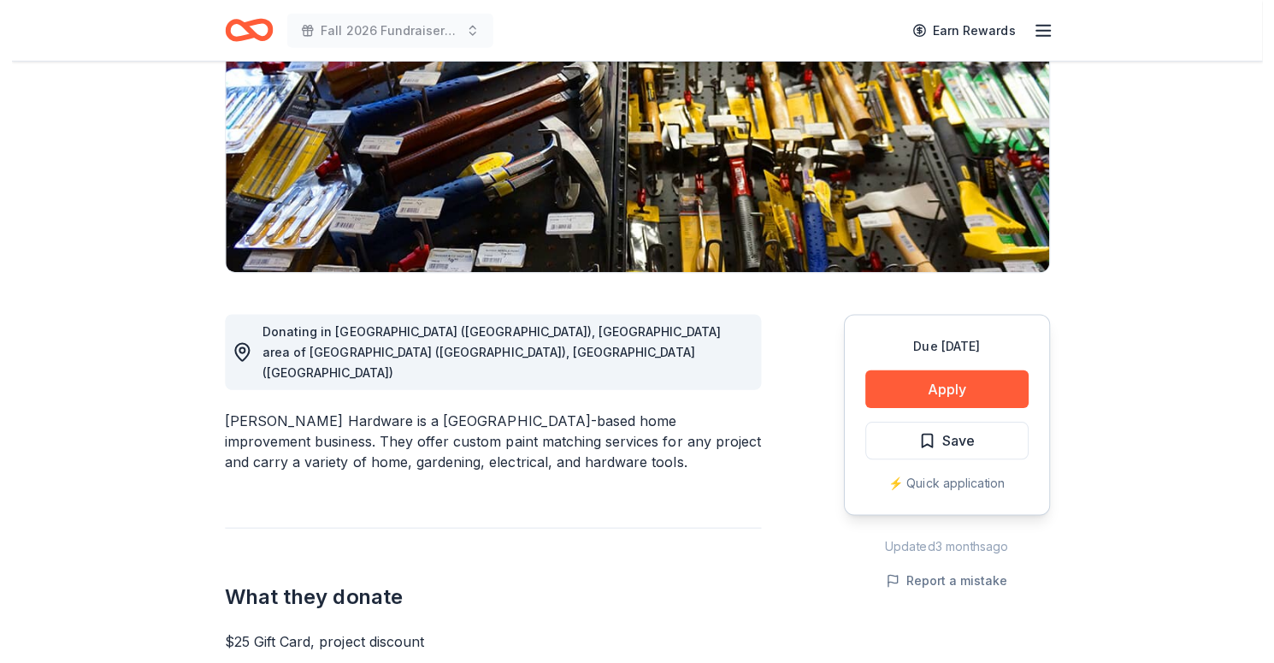
scroll to position [249, 0]
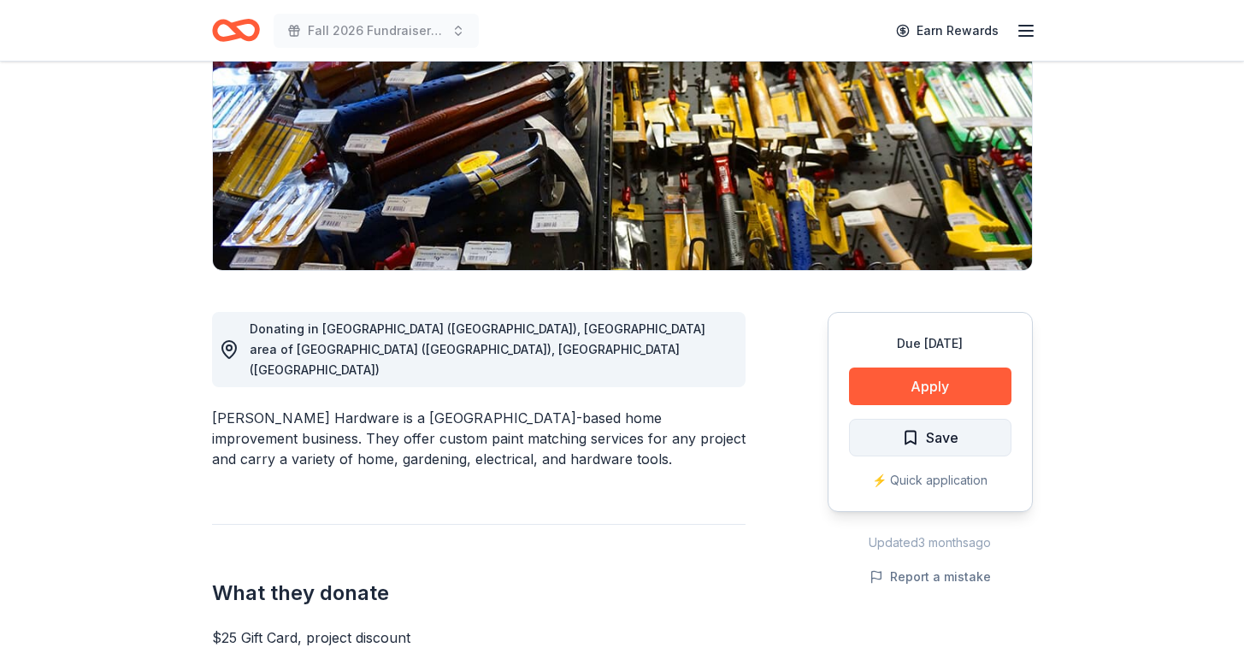
click at [930, 442] on span "Save" at bounding box center [942, 438] width 33 height 22
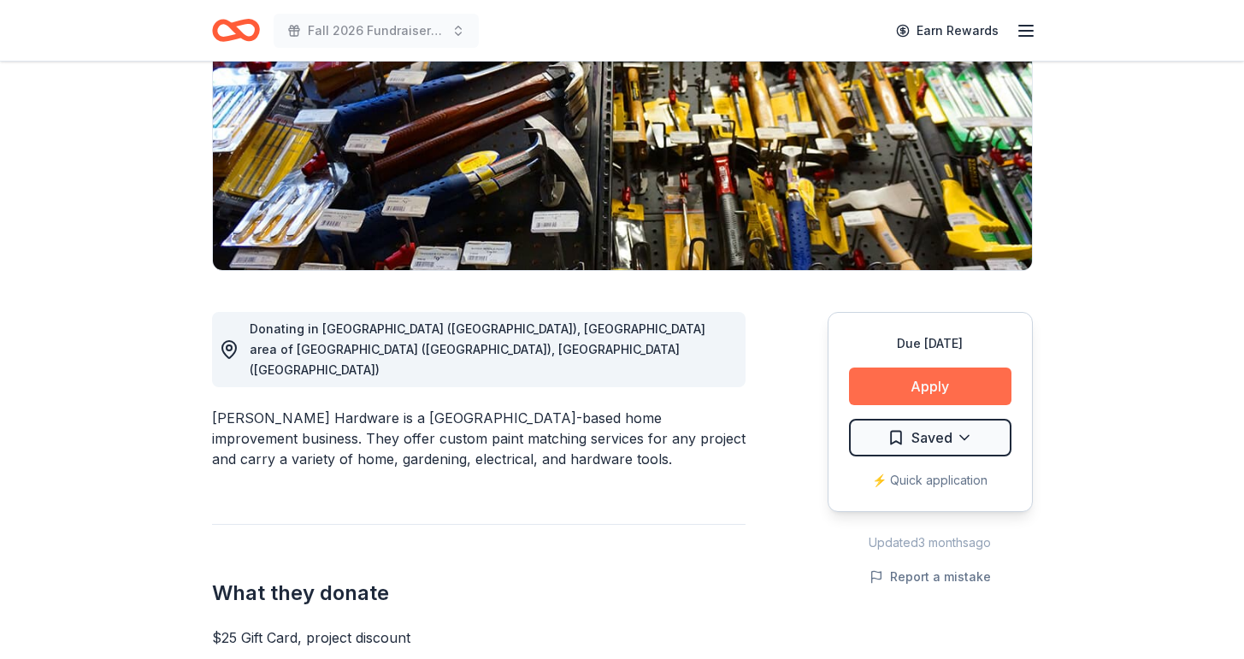
click at [941, 374] on button "Apply" at bounding box center [930, 387] width 163 height 38
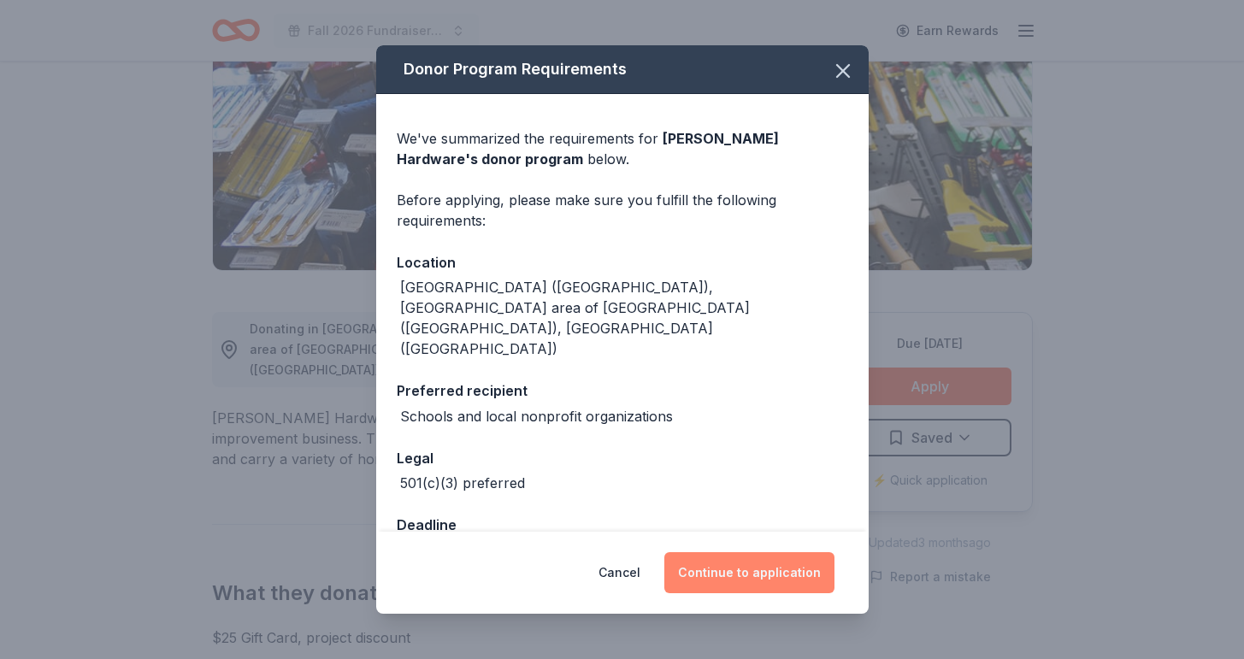
click at [759, 572] on button "Continue to application" at bounding box center [750, 573] width 170 height 41
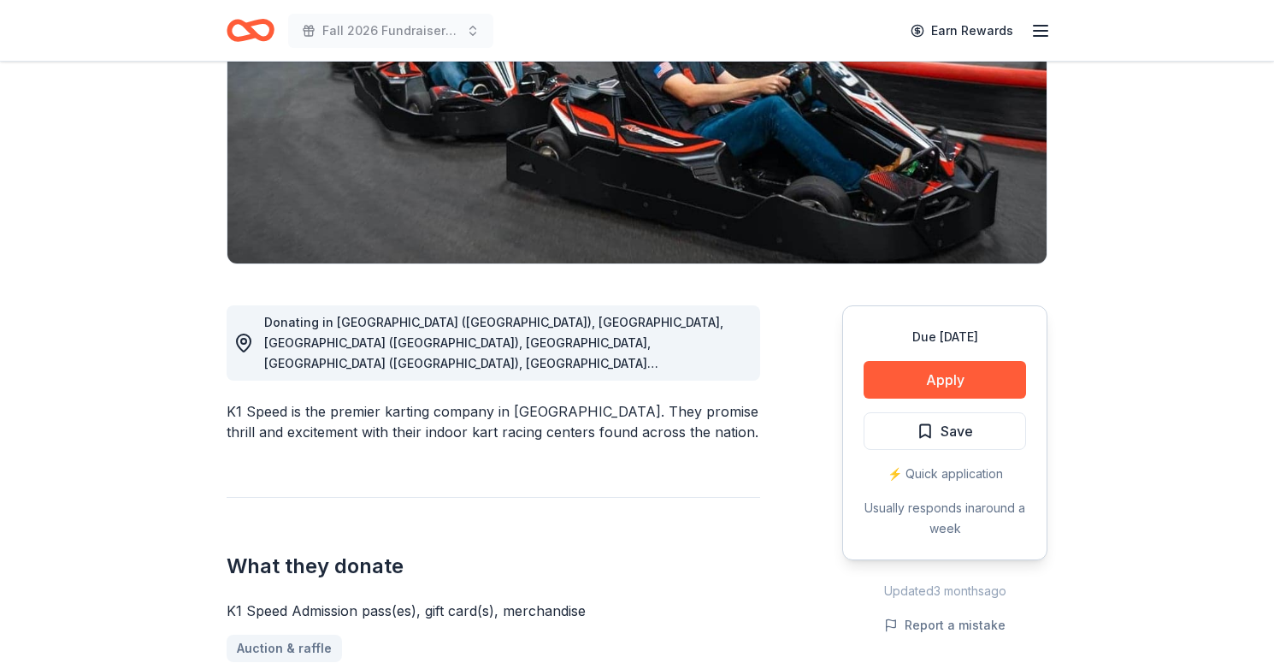
scroll to position [266, 0]
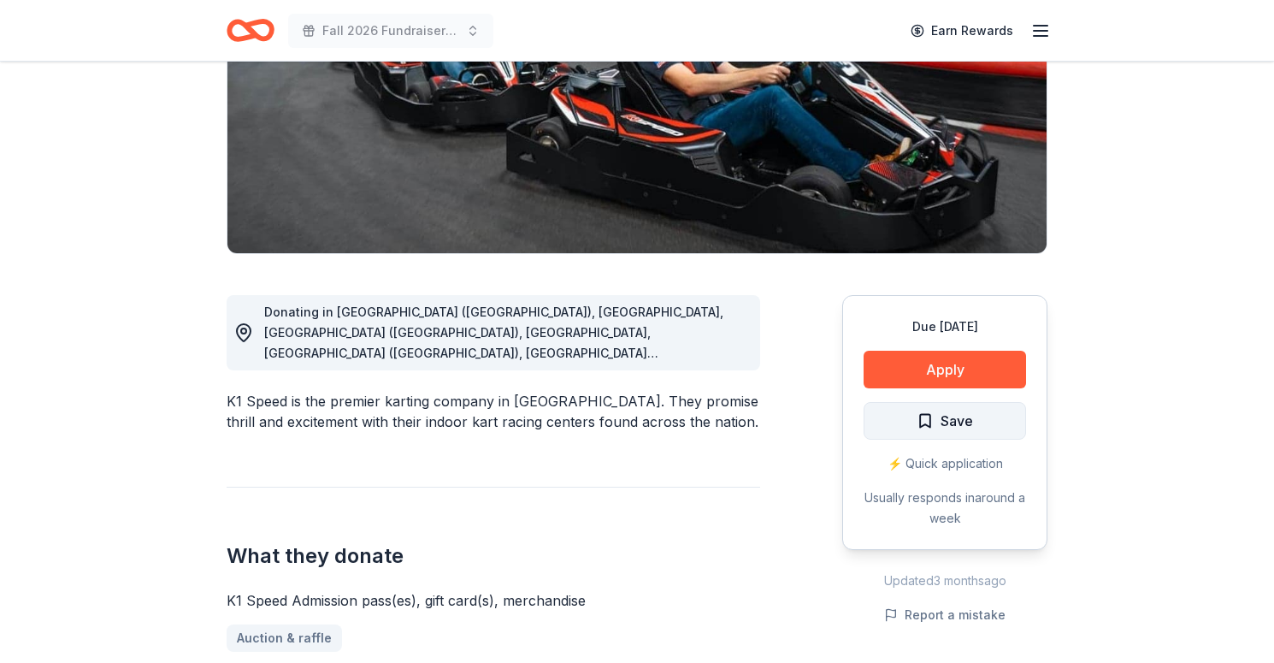
click at [925, 419] on span "Save" at bounding box center [945, 421] width 56 height 22
click at [964, 375] on button "Apply" at bounding box center [945, 370] width 163 height 38
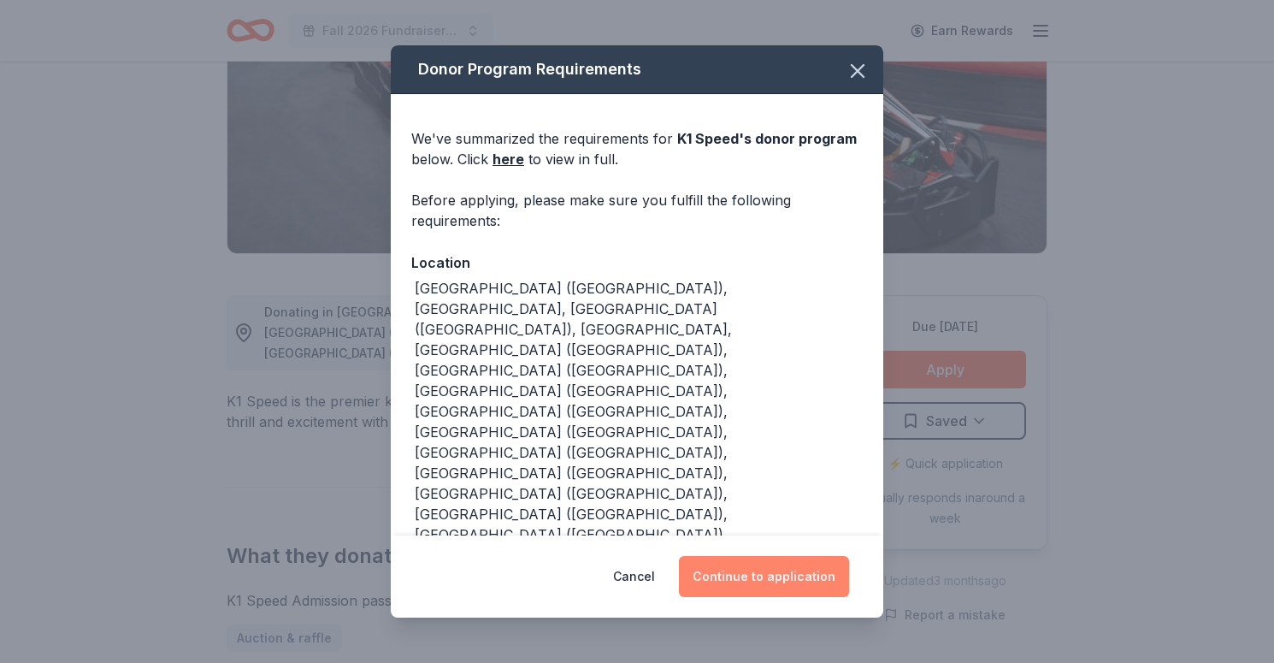
click at [784, 581] on button "Continue to application" at bounding box center [764, 576] width 170 height 41
